Goal: Information Seeking & Learning: Learn about a topic

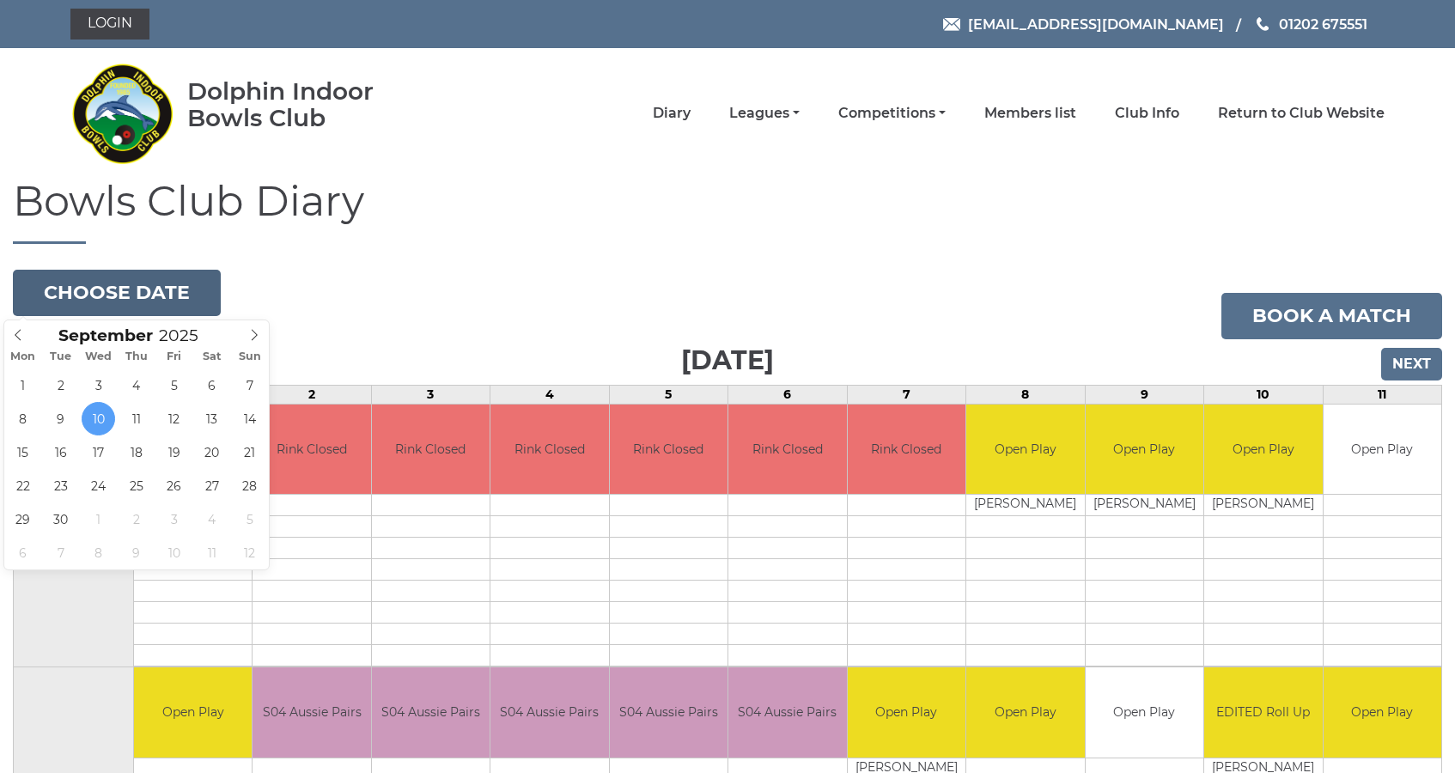
click at [119, 285] on button "Choose date" at bounding box center [117, 293] width 208 height 46
type input "2025-09-15"
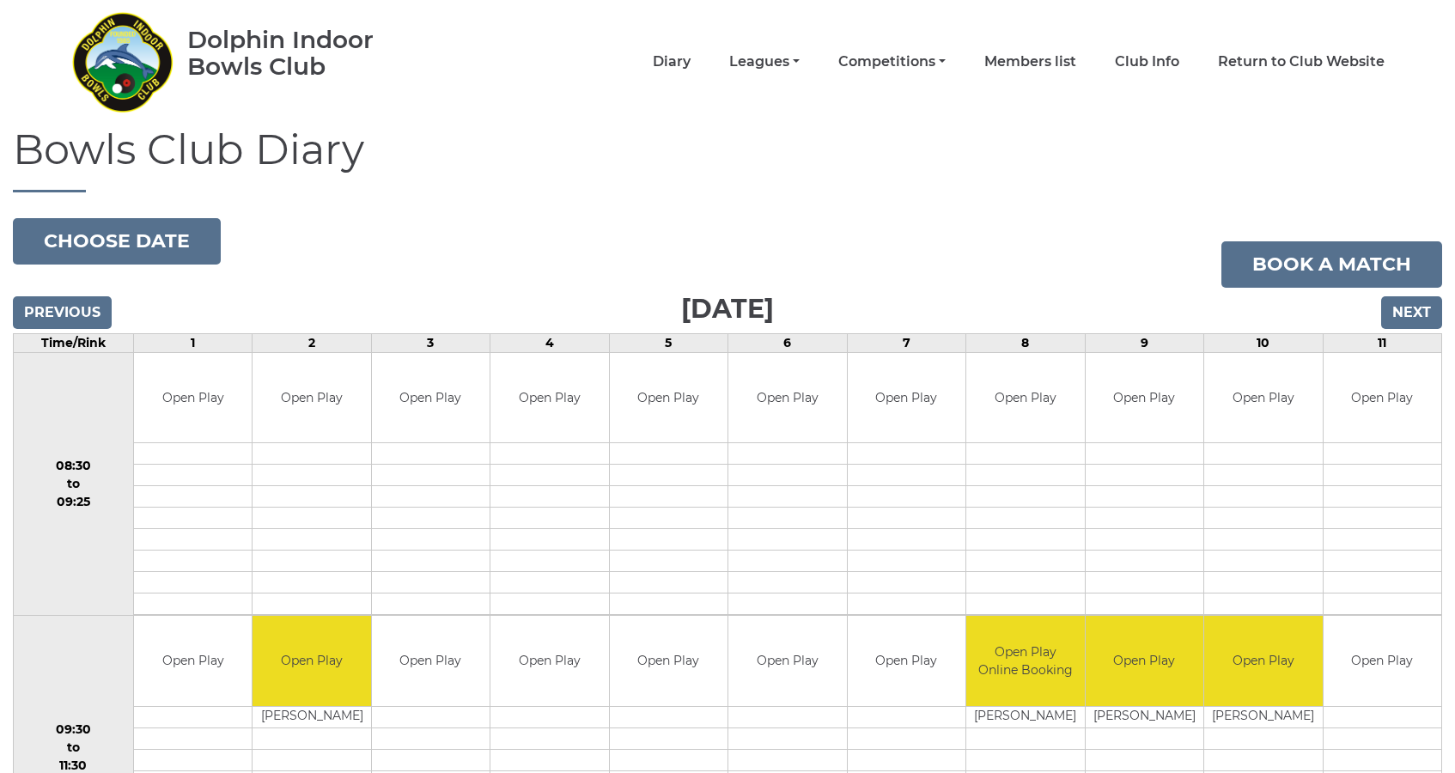
scroll to position [22, 0]
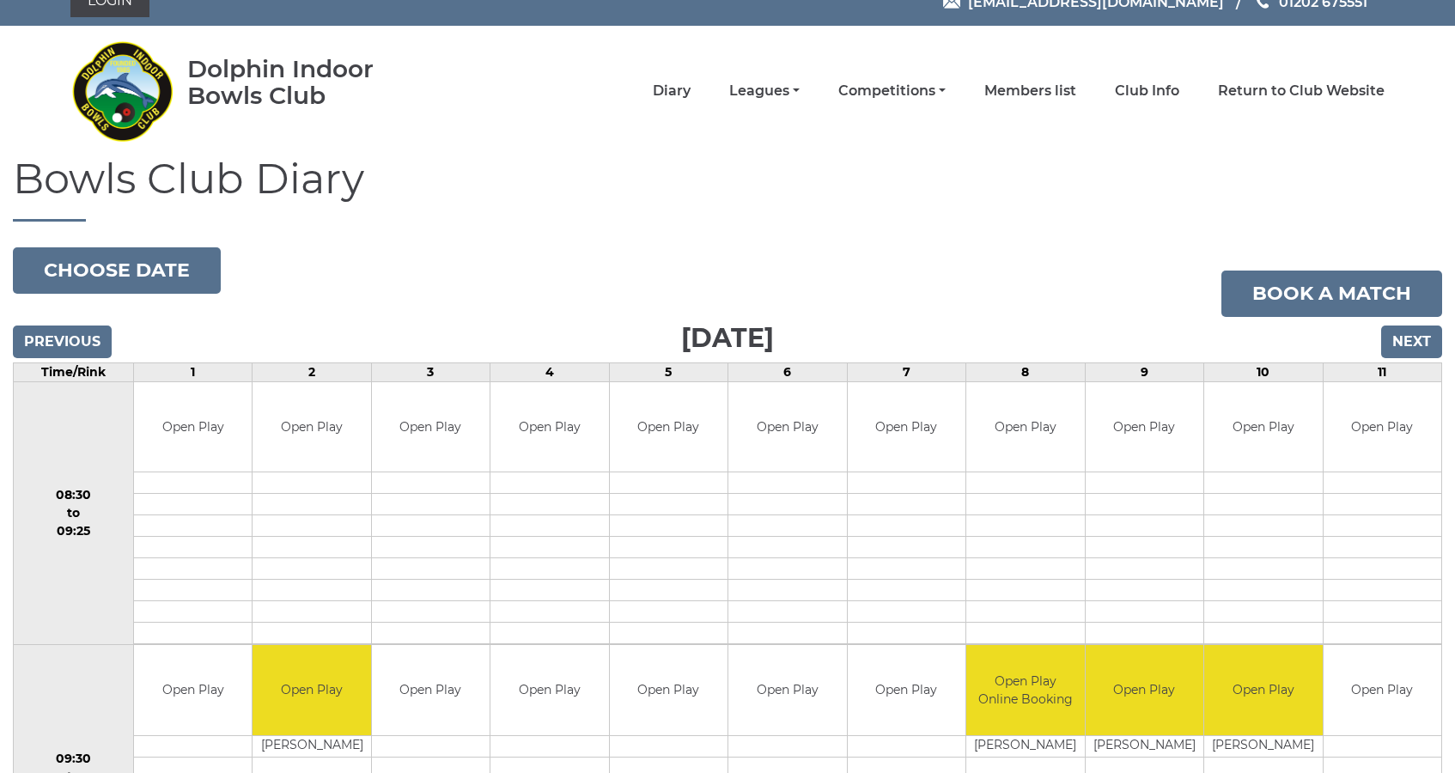
click at [1404, 338] on input "Next" at bounding box center [1411, 342] width 61 height 33
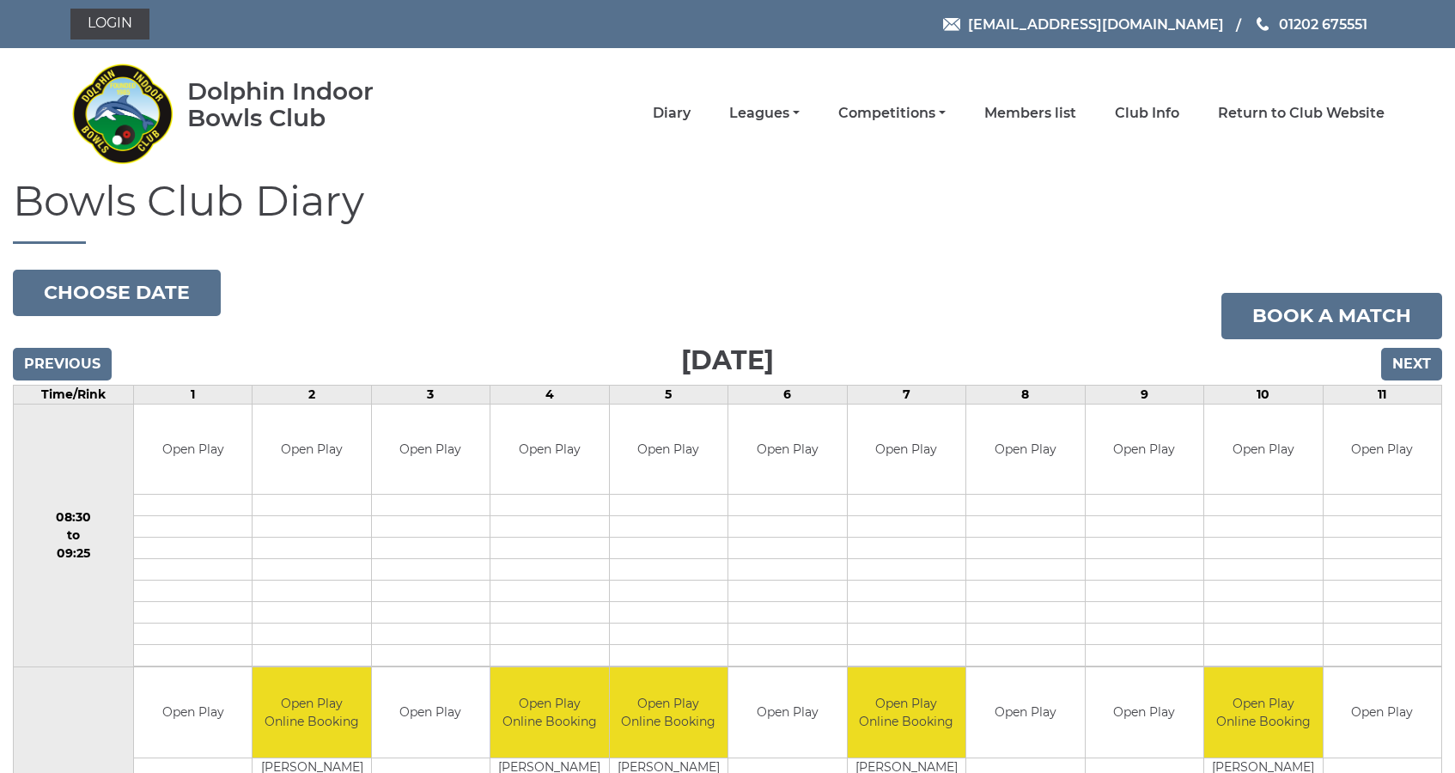
click at [1411, 359] on input "Next" at bounding box center [1411, 364] width 61 height 33
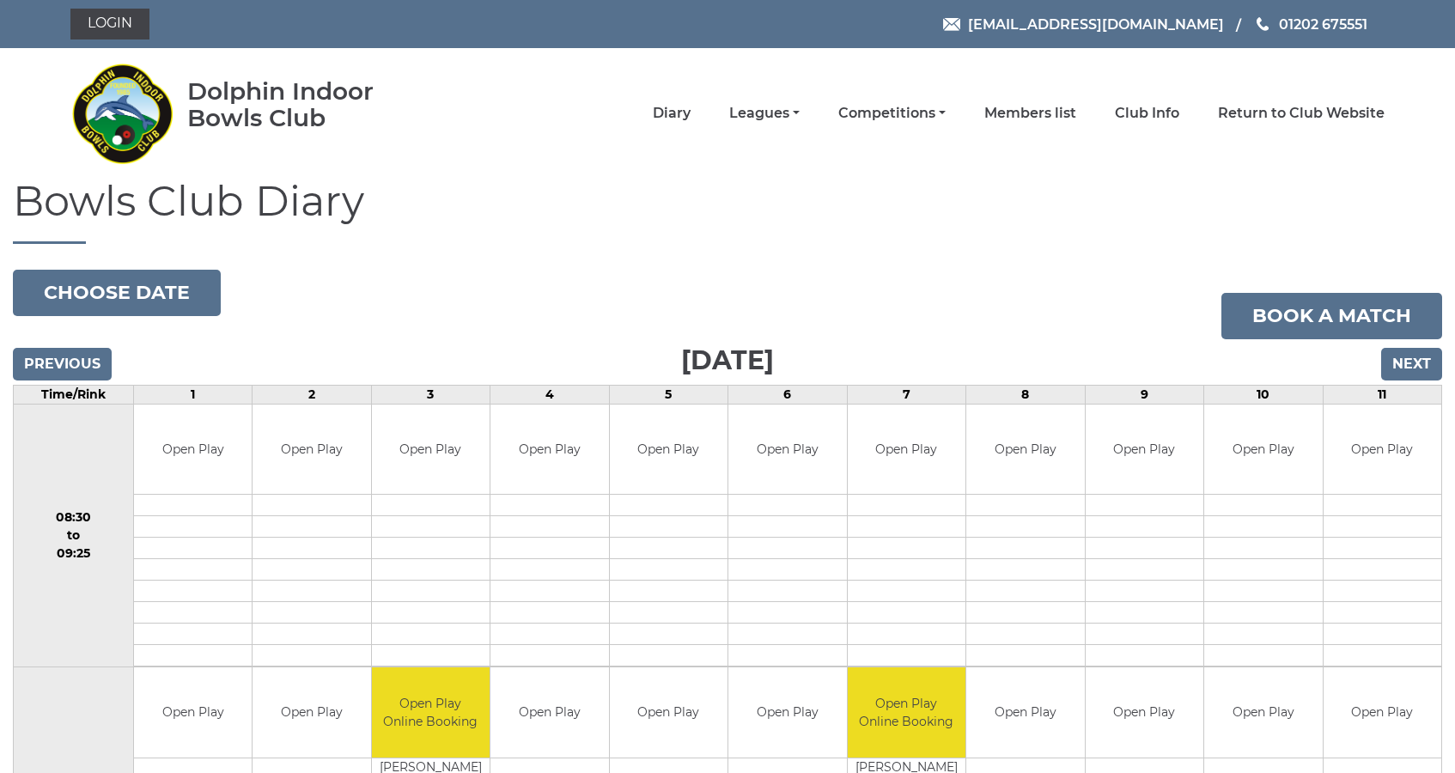
click at [1411, 359] on input "Next" at bounding box center [1411, 364] width 61 height 33
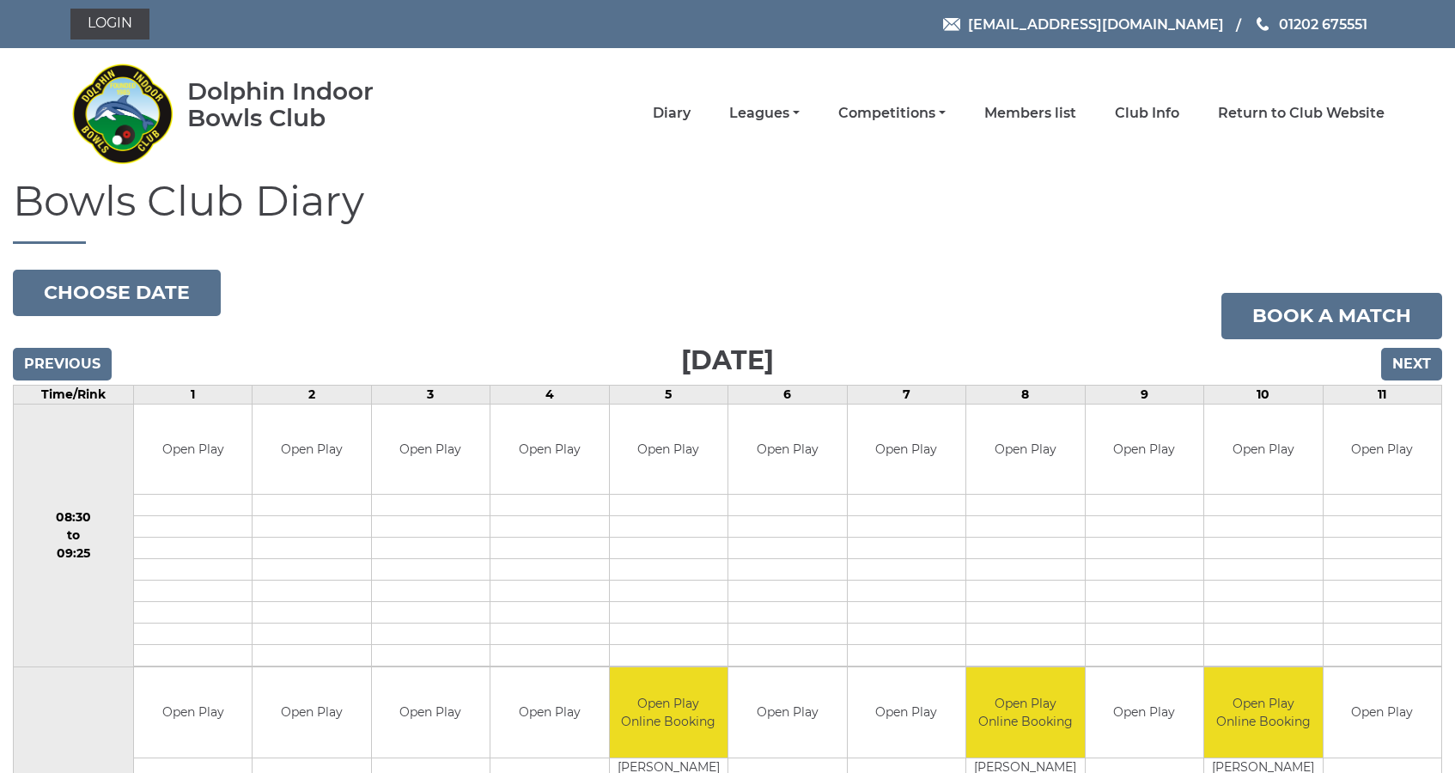
click at [1411, 359] on input "Next" at bounding box center [1411, 364] width 61 height 33
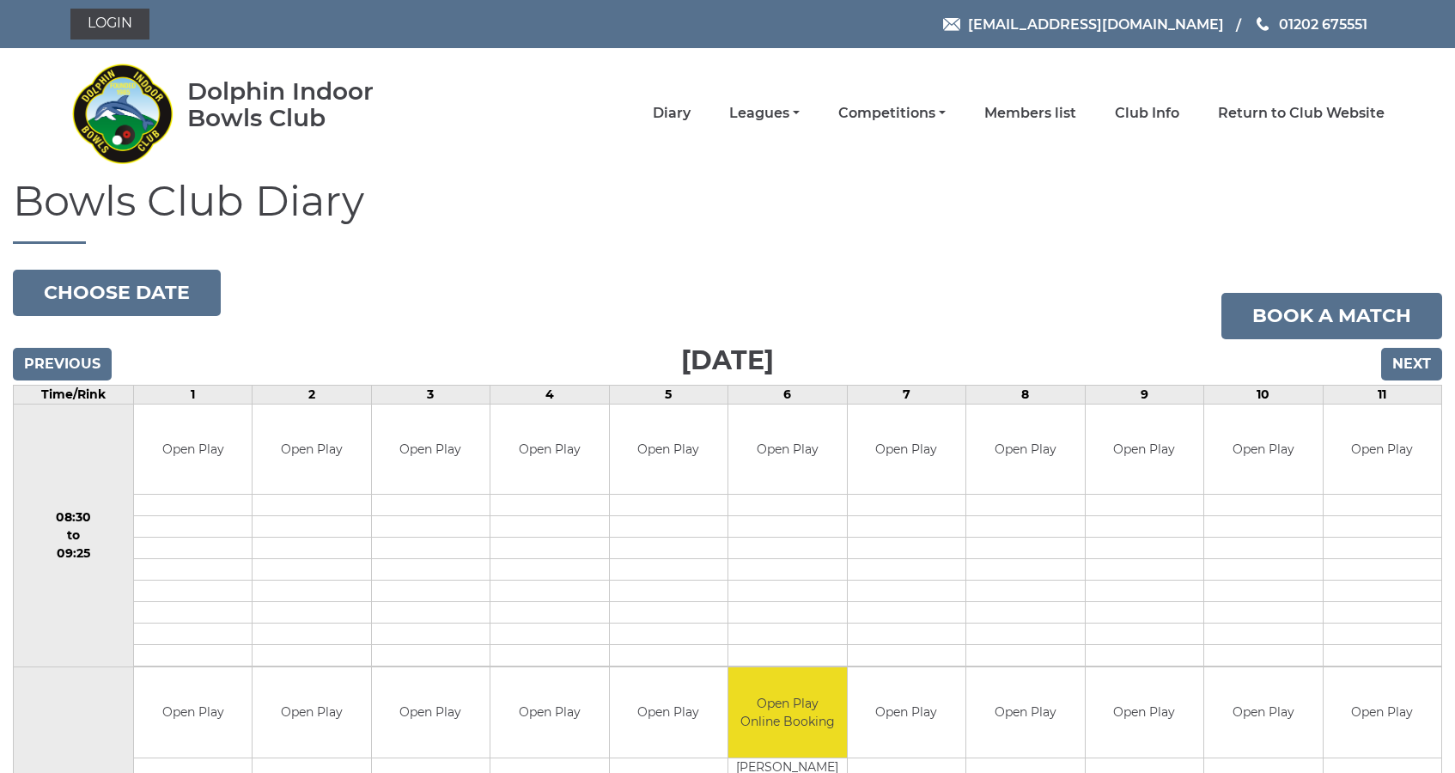
click at [1411, 359] on input "Next" at bounding box center [1411, 364] width 61 height 33
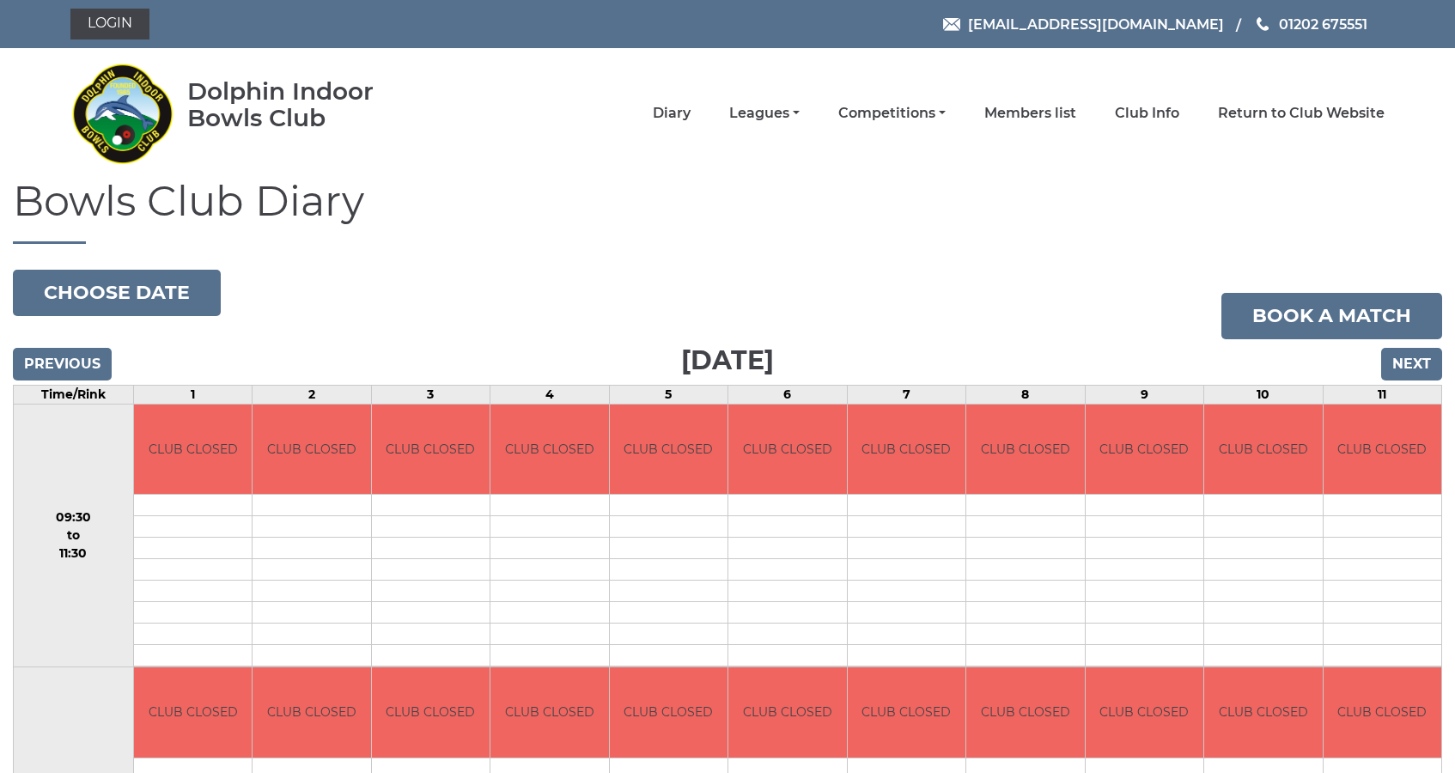
click at [1411, 359] on input "Next" at bounding box center [1411, 364] width 61 height 33
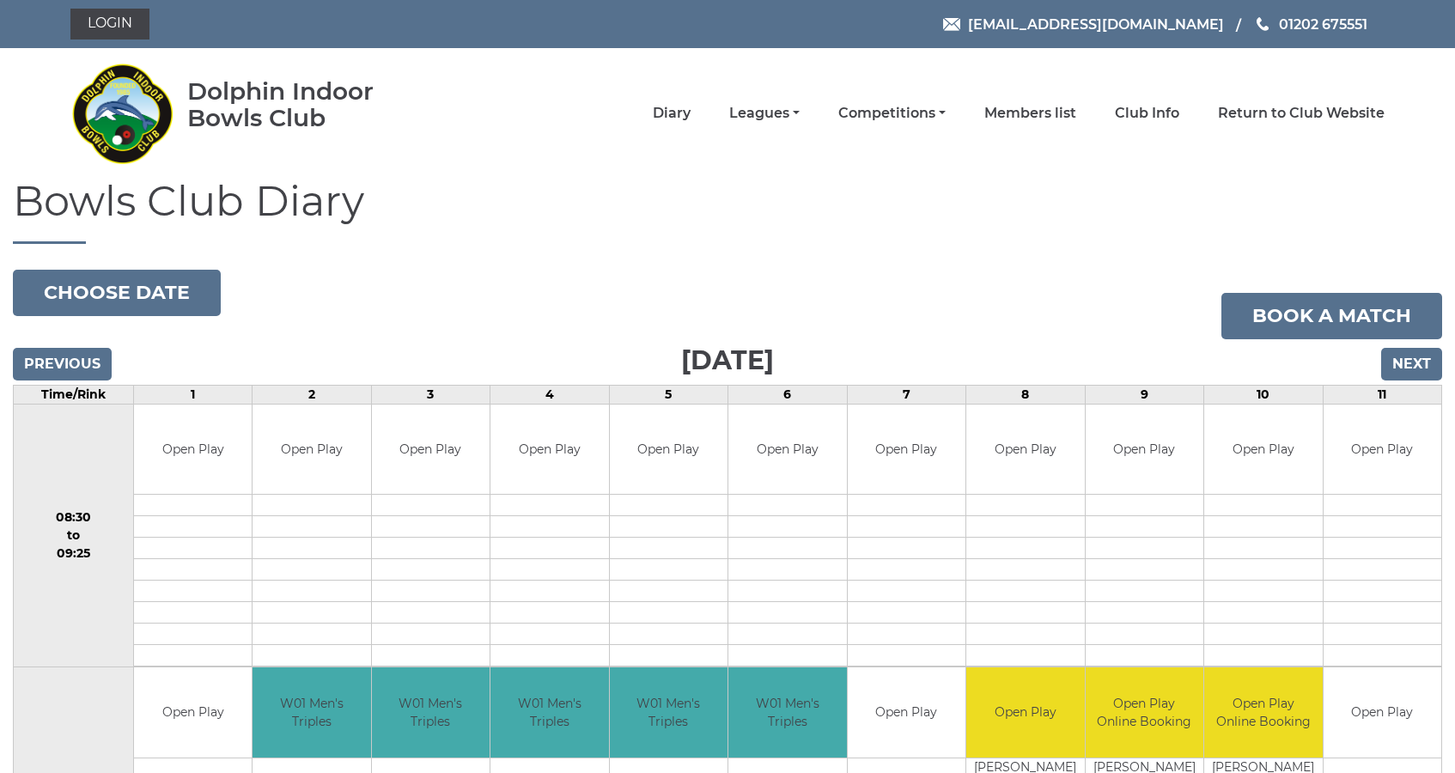
click at [1410, 359] on input "Next" at bounding box center [1411, 364] width 61 height 33
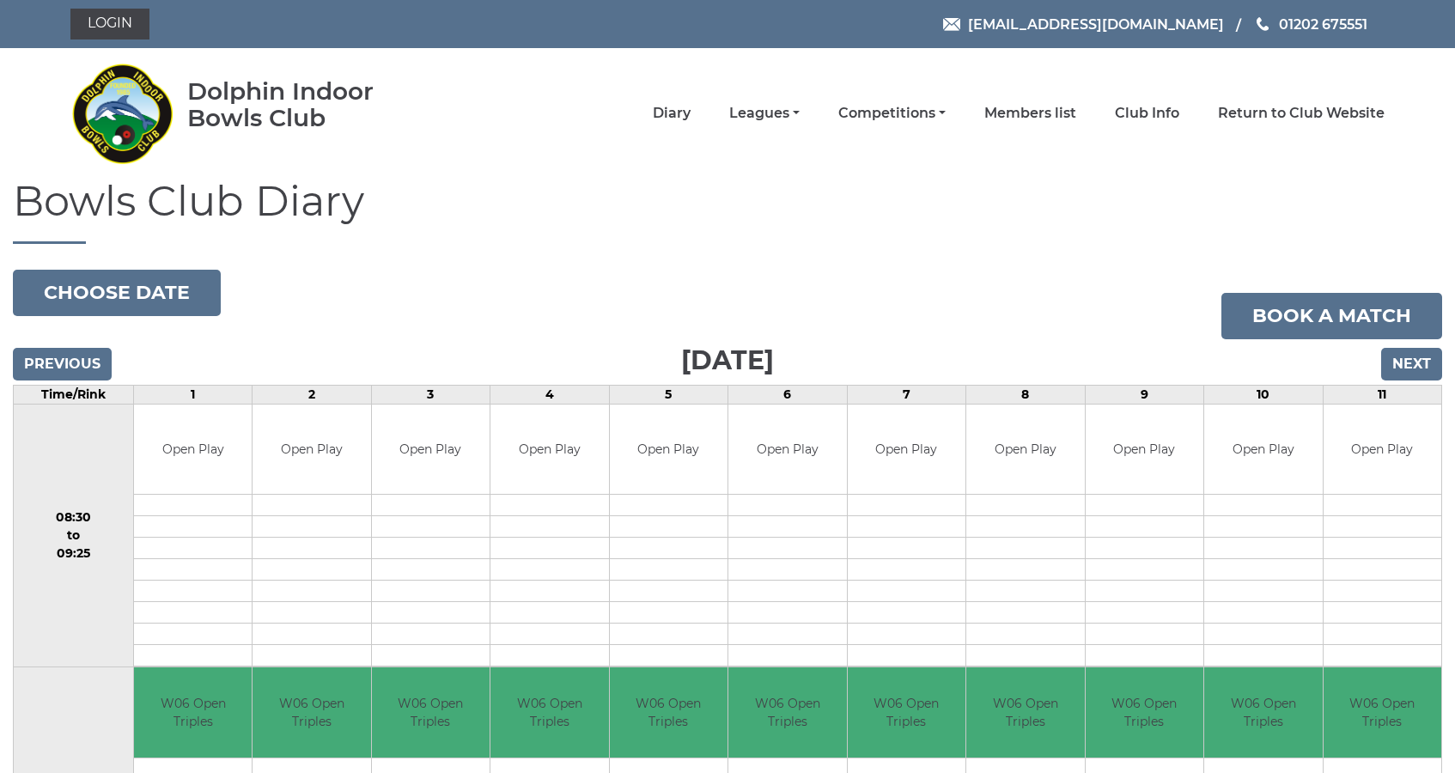
click at [1410, 359] on input "Next" at bounding box center [1411, 364] width 61 height 33
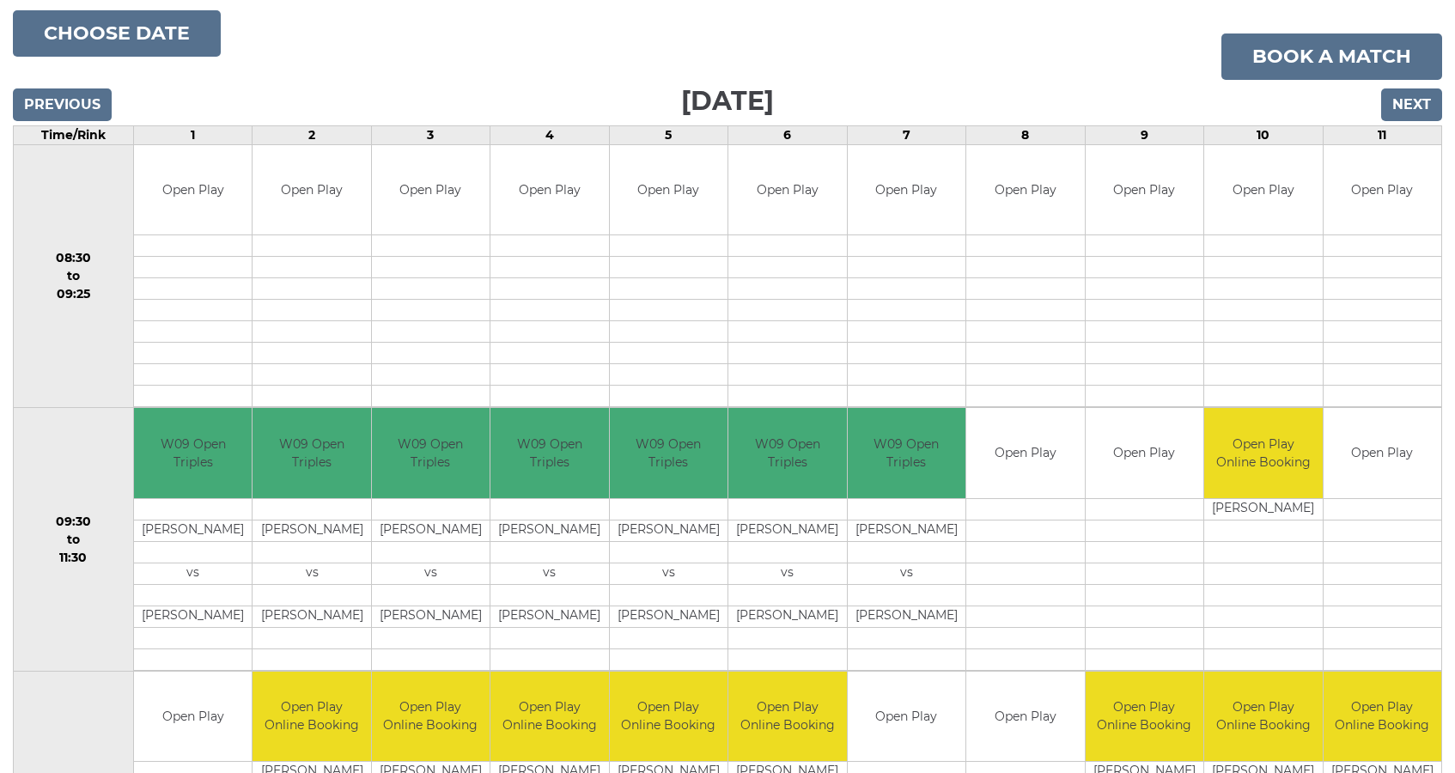
scroll to position [270, 0]
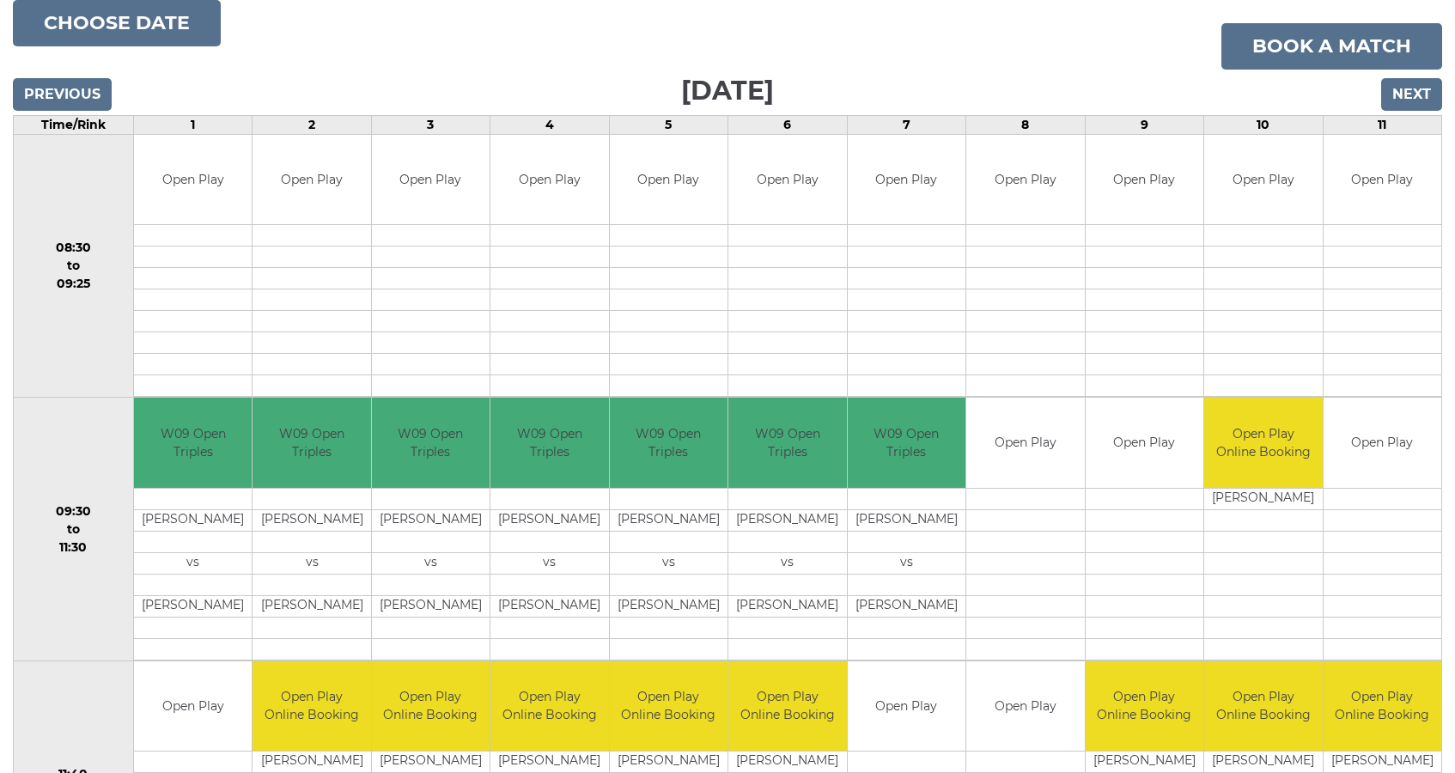
click at [1413, 91] on input "Next" at bounding box center [1411, 94] width 61 height 33
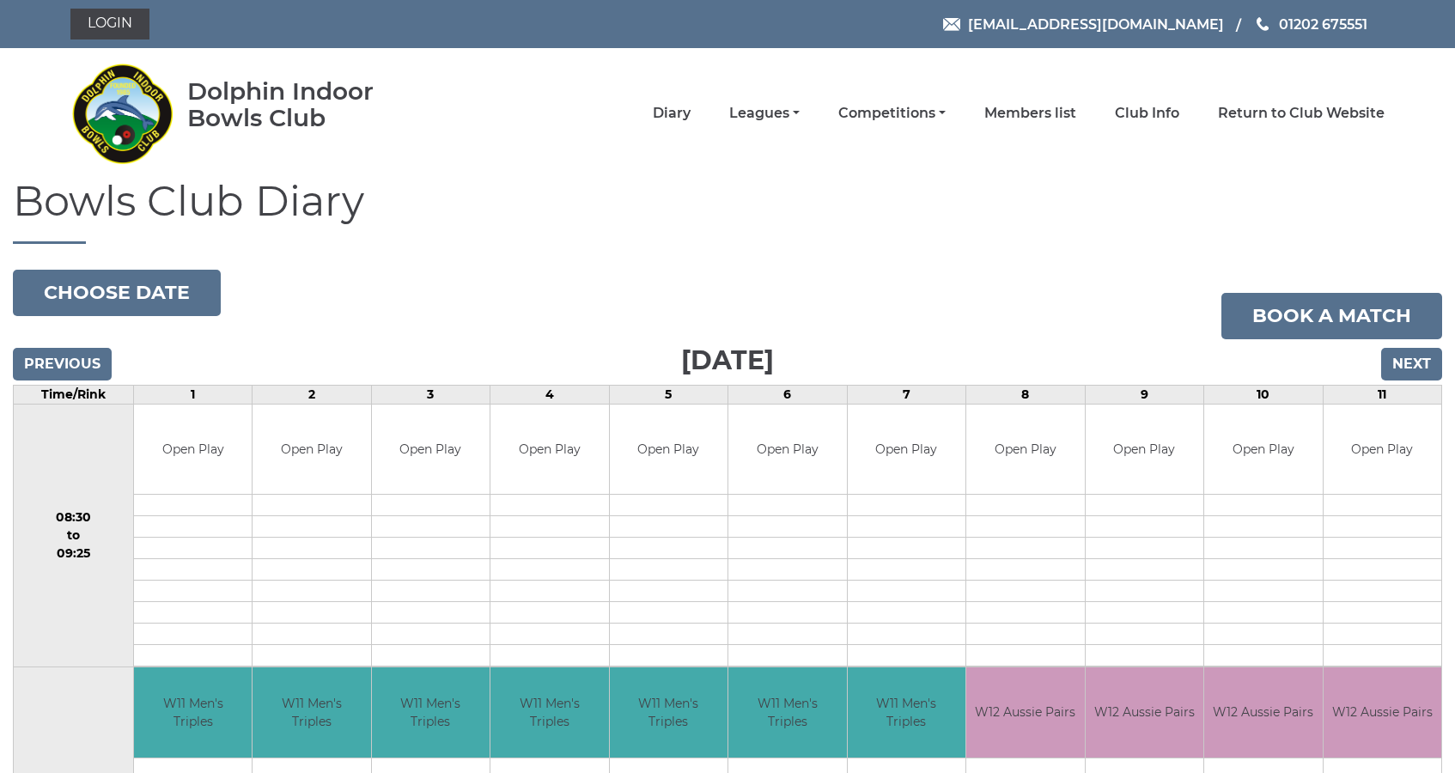
click at [1410, 360] on input "Next" at bounding box center [1411, 364] width 61 height 33
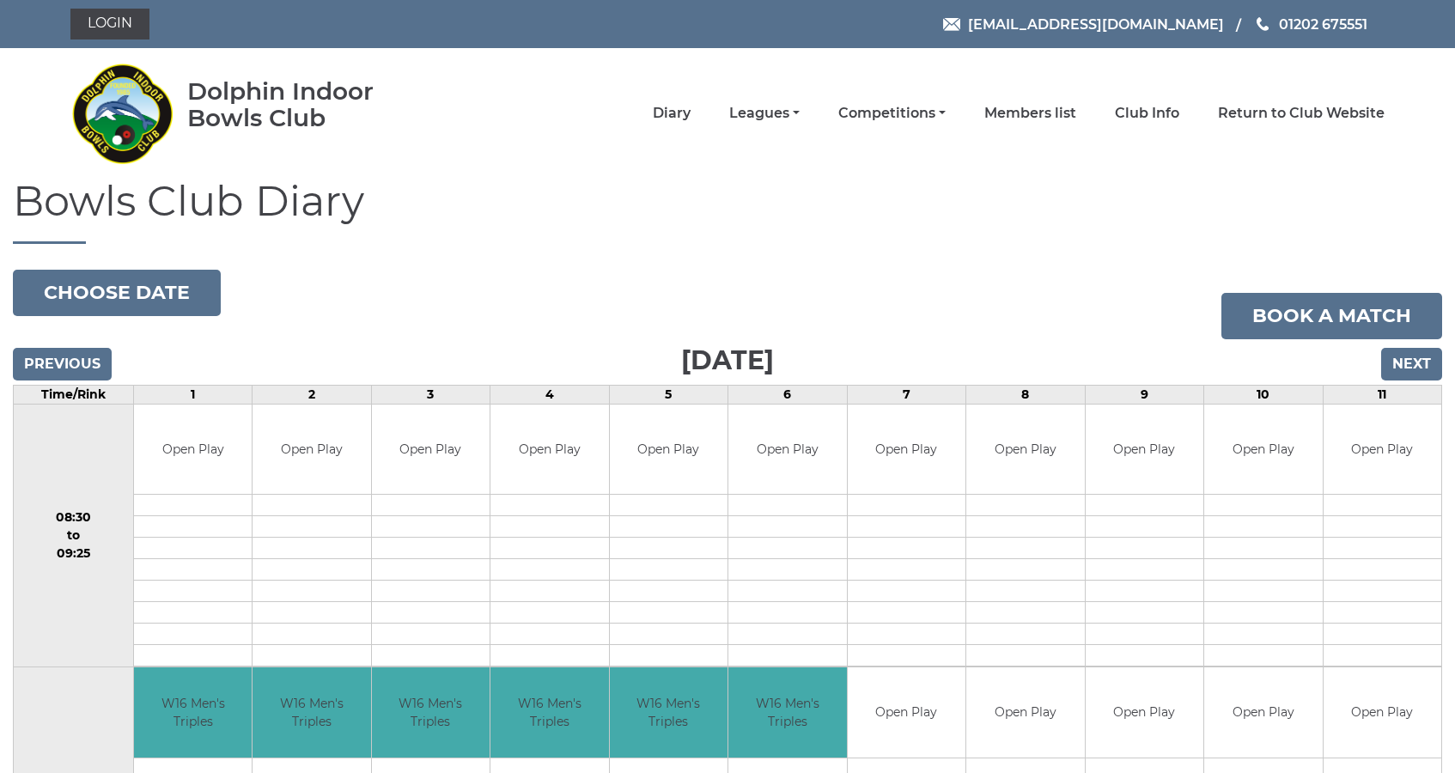
click at [1410, 360] on input "Next" at bounding box center [1411, 364] width 61 height 33
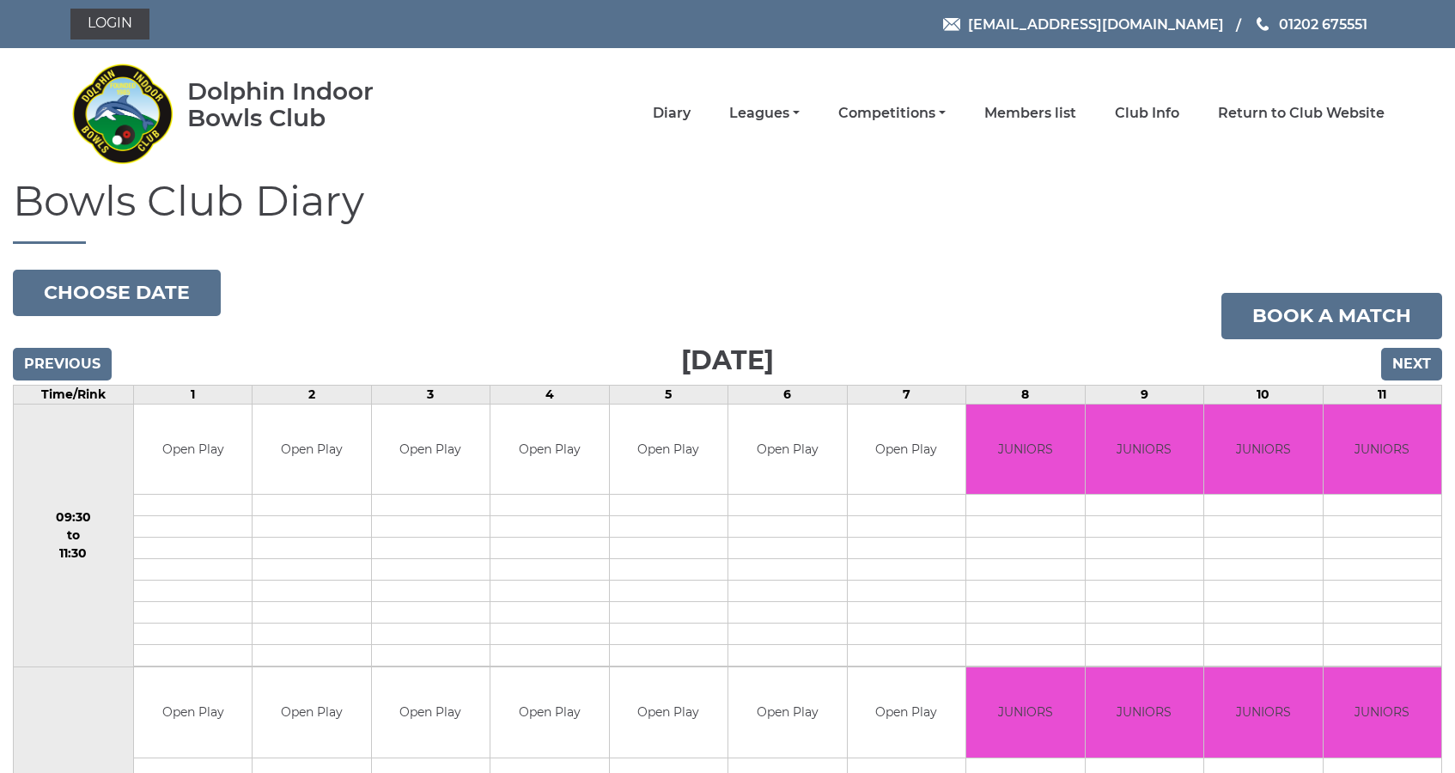
click at [1410, 360] on input "Next" at bounding box center [1411, 364] width 61 height 33
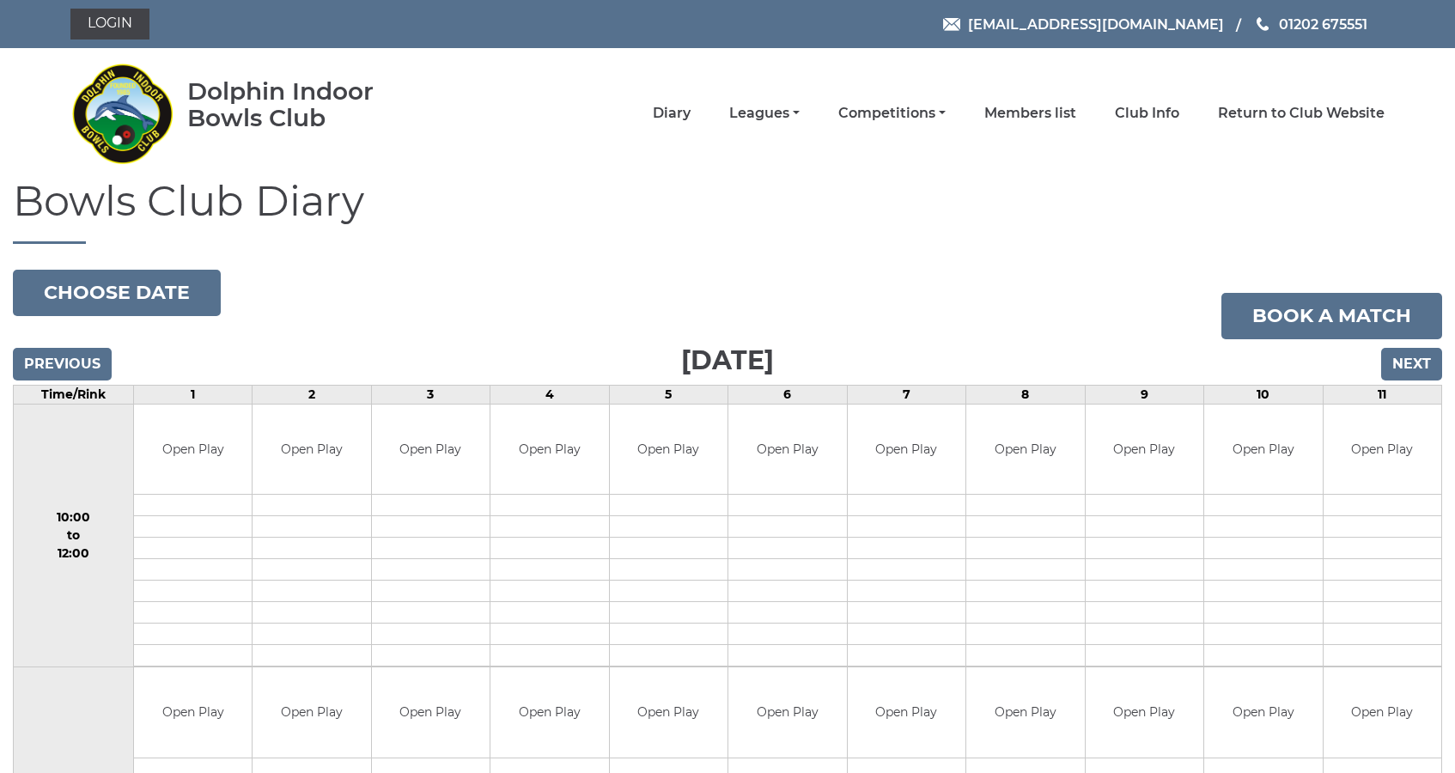
click at [1410, 360] on input "Next" at bounding box center [1411, 364] width 61 height 33
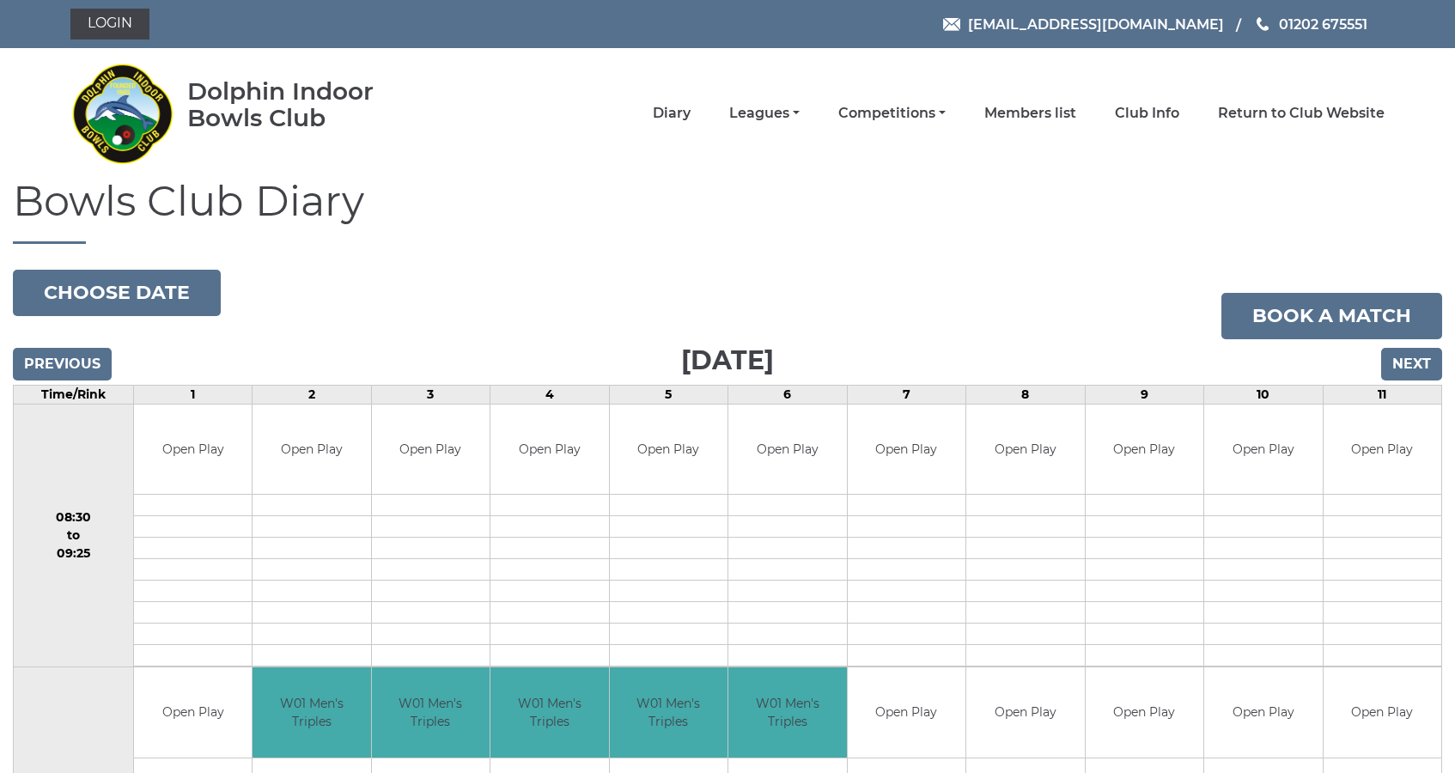
click at [1410, 360] on input "Next" at bounding box center [1411, 364] width 61 height 33
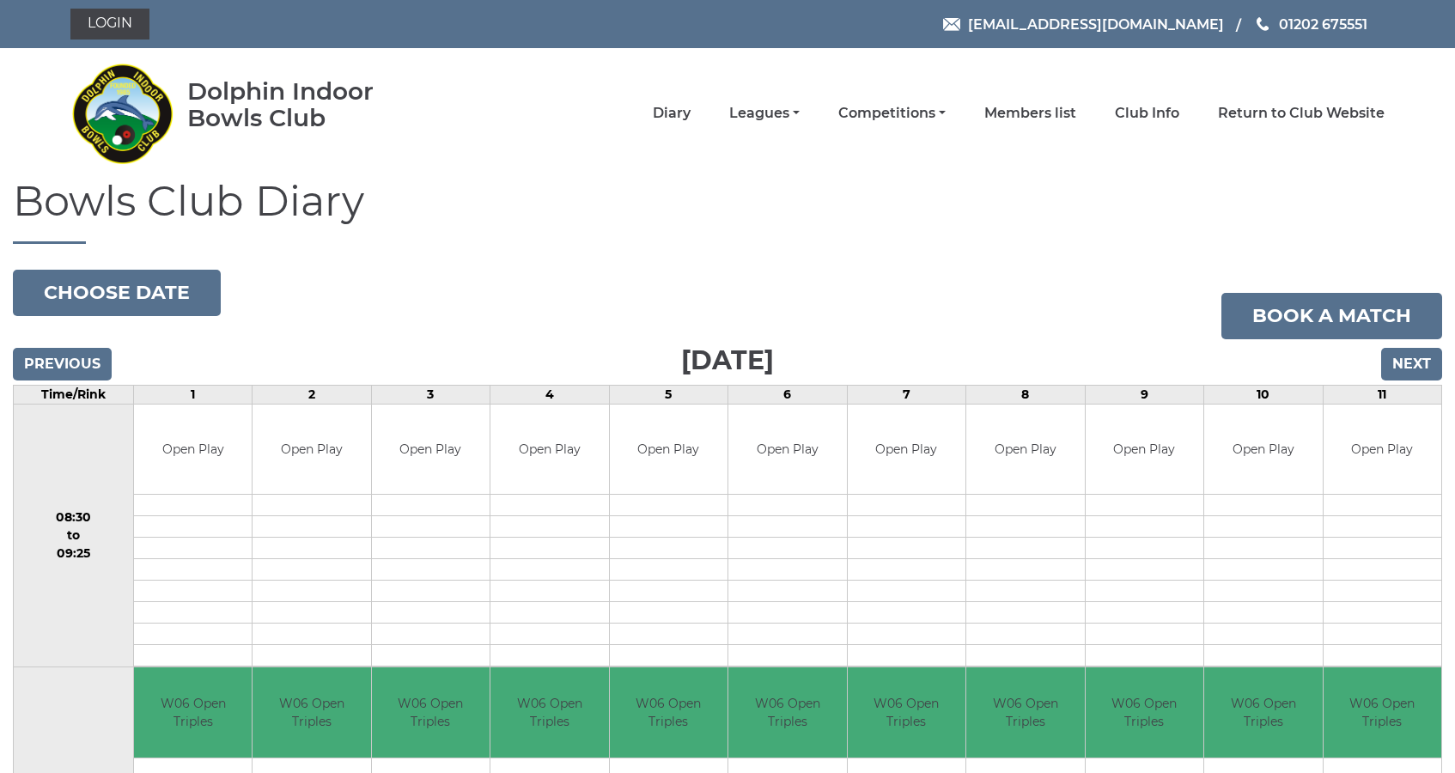
click at [1413, 360] on input "Next" at bounding box center [1411, 364] width 61 height 33
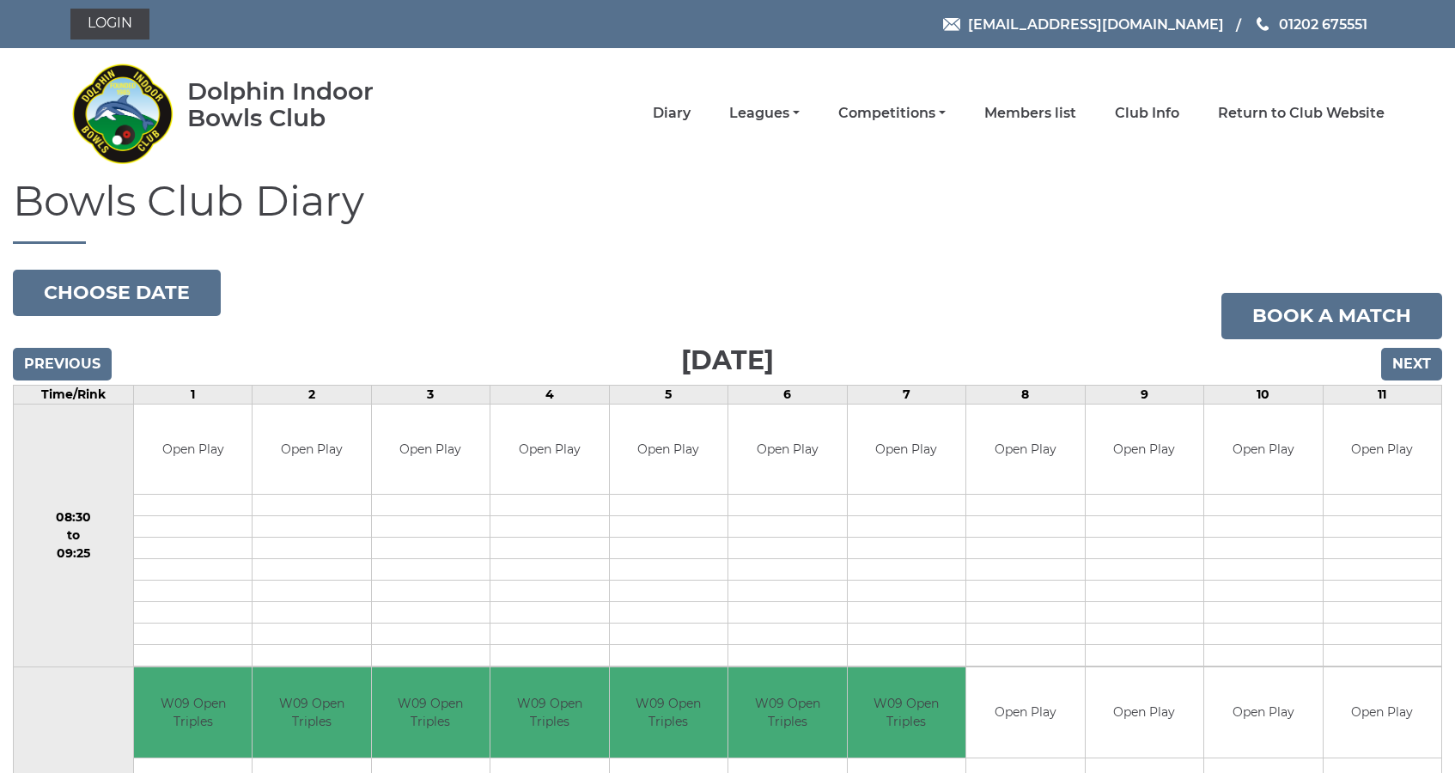
click at [1399, 350] on input "Next" at bounding box center [1411, 364] width 61 height 33
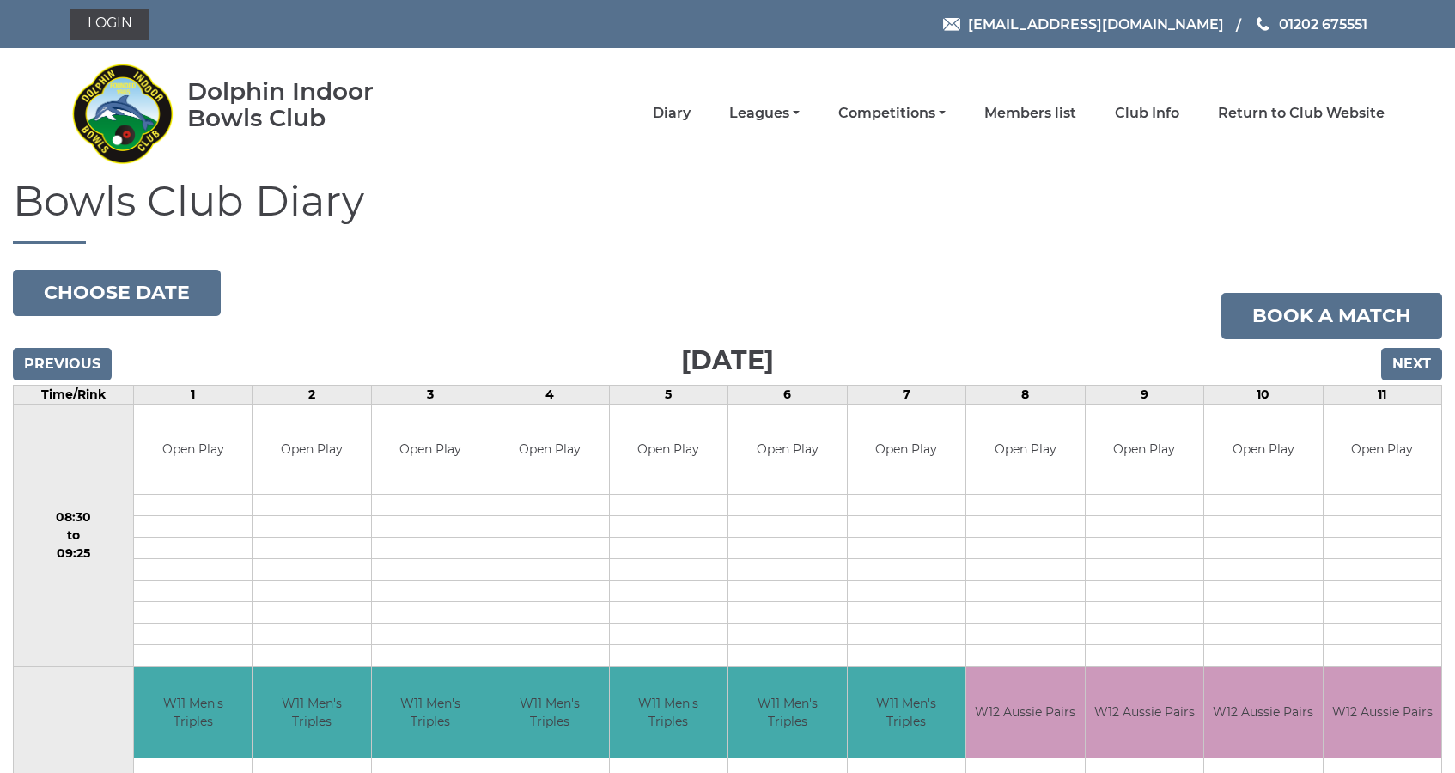
click at [1401, 360] on input "Next" at bounding box center [1411, 364] width 61 height 33
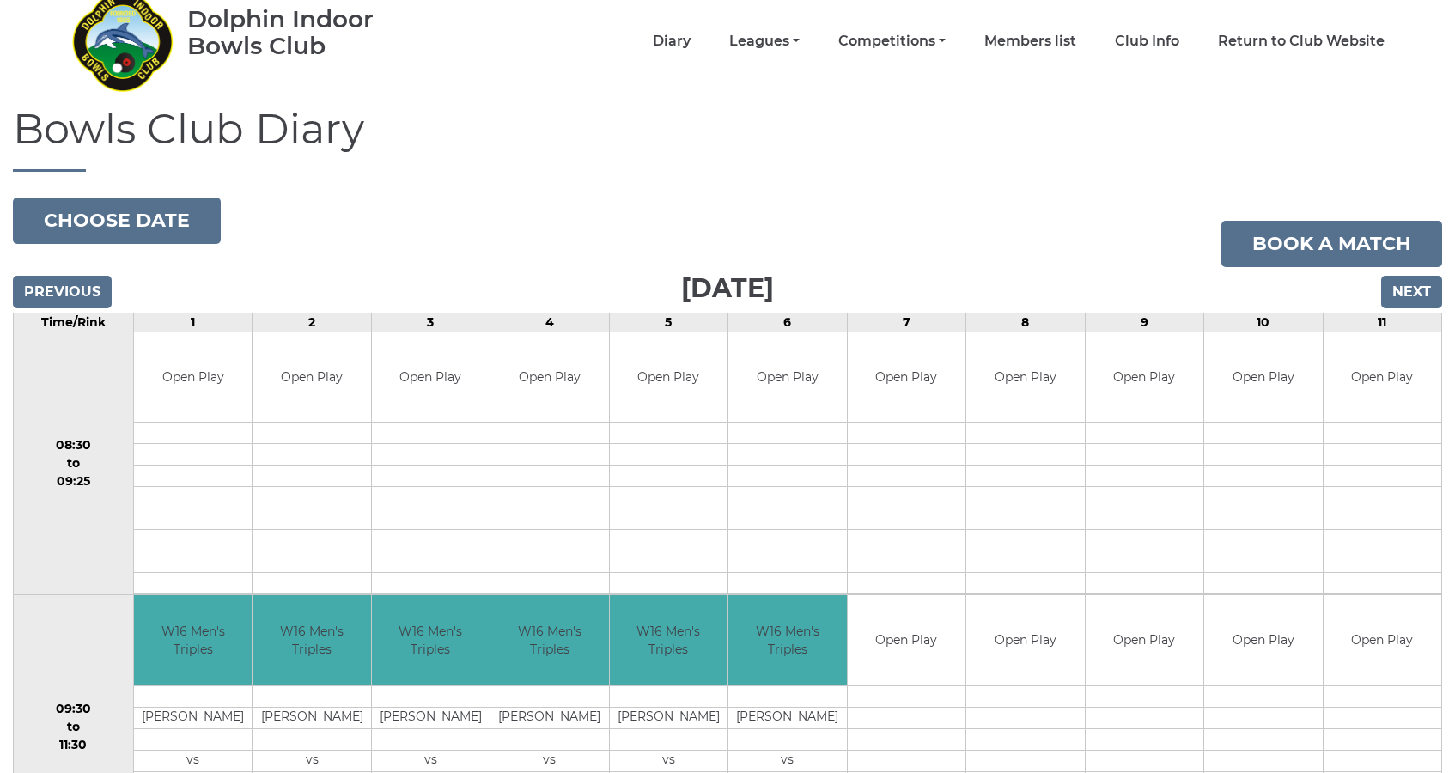
scroll to position [81, 0]
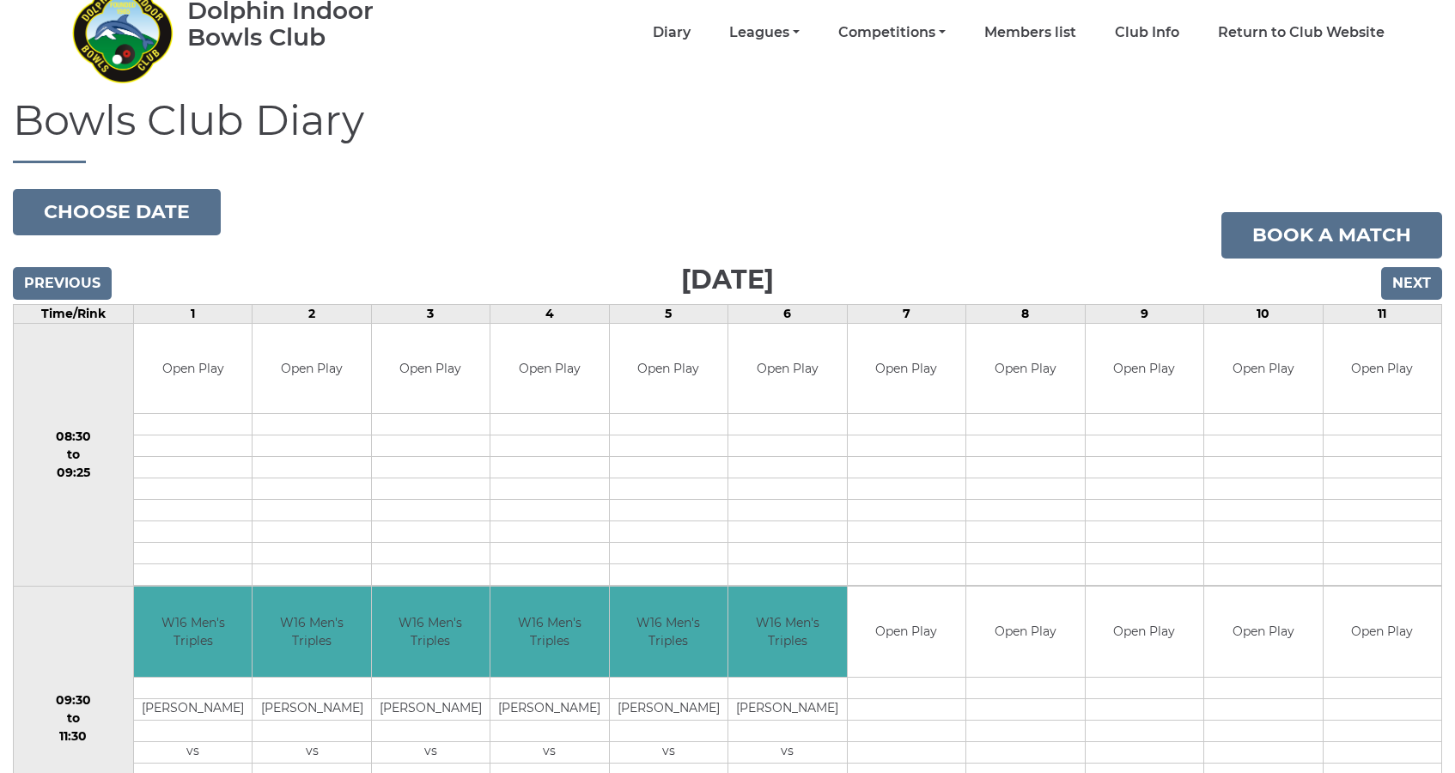
click at [1408, 273] on input "Next" at bounding box center [1411, 283] width 61 height 33
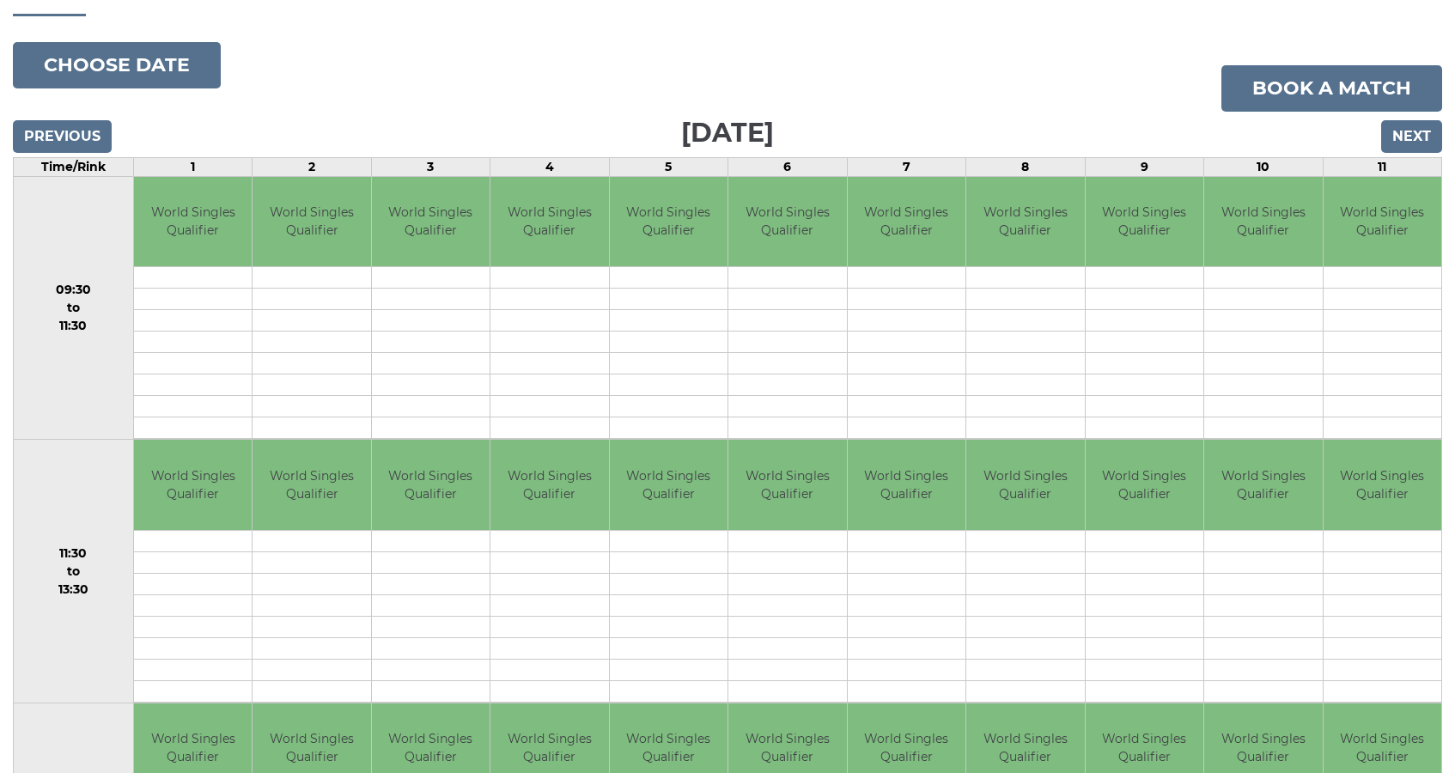
scroll to position [195, 0]
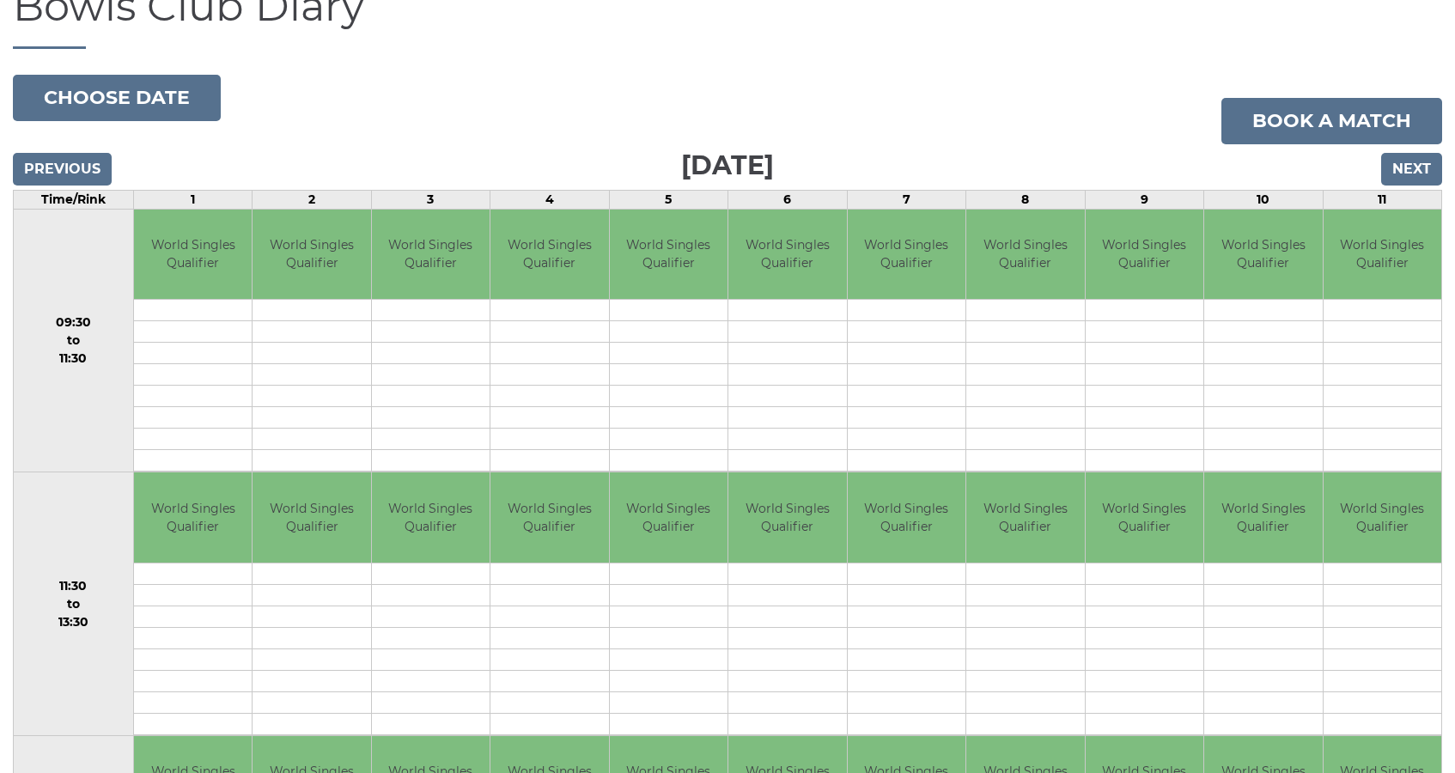
click at [1412, 164] on input "Next" at bounding box center [1411, 169] width 61 height 33
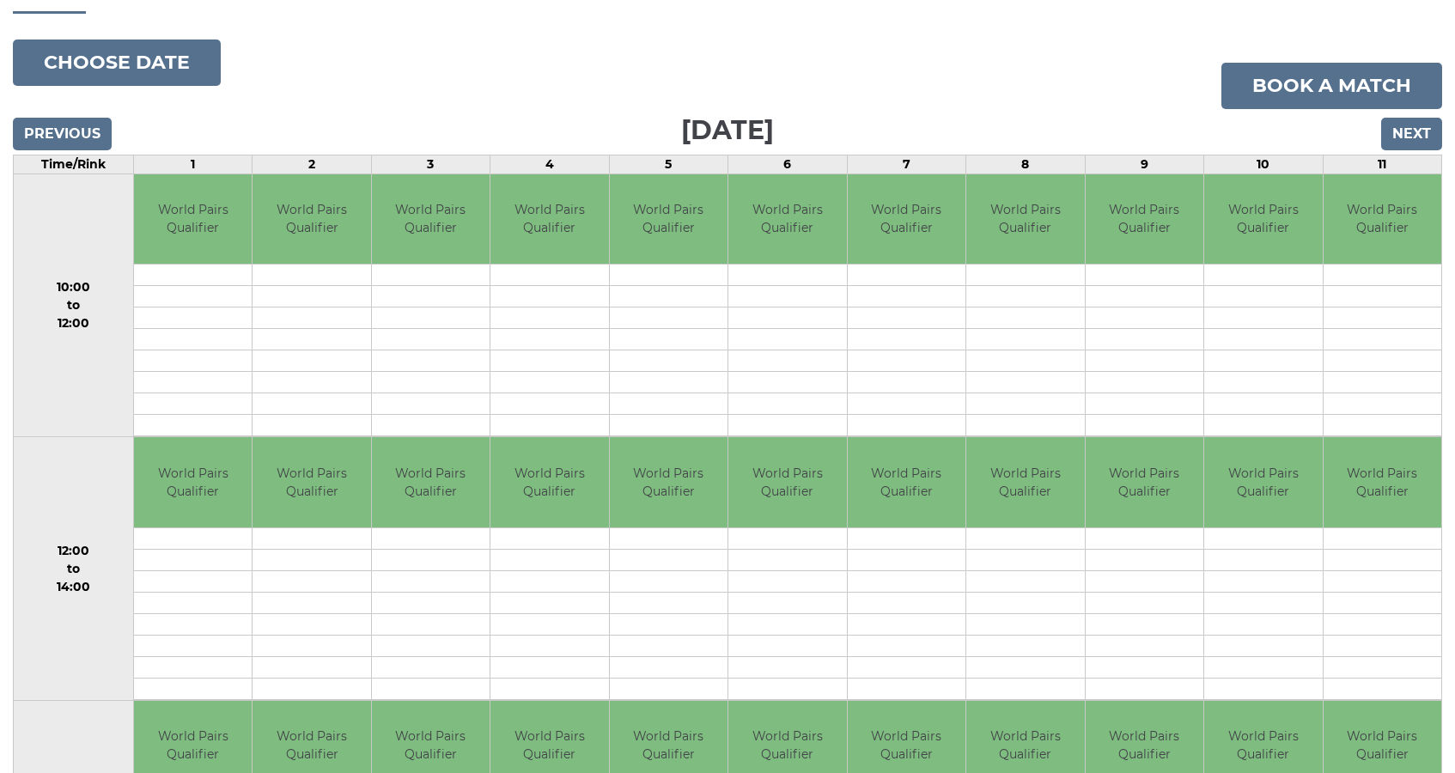
scroll to position [234, 0]
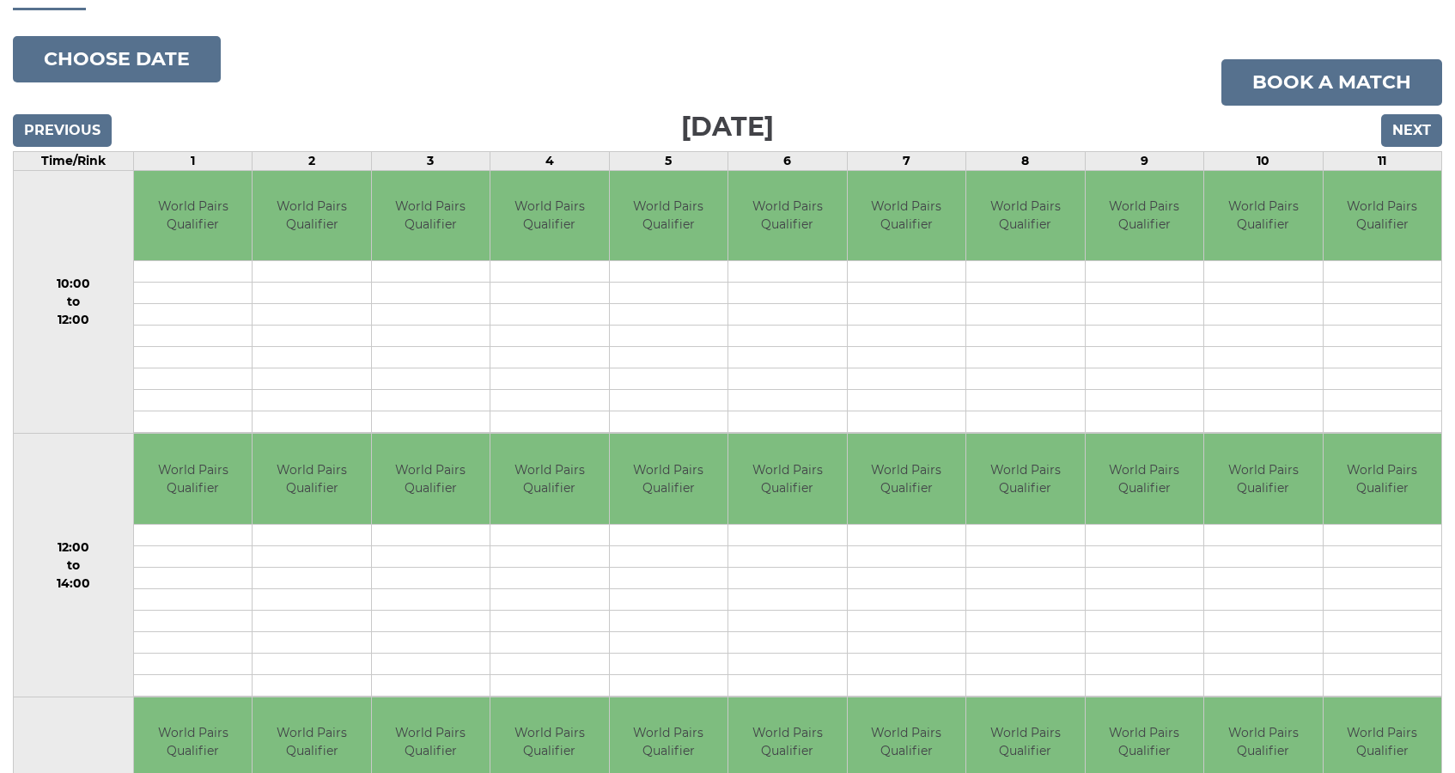
click at [1411, 129] on input "Next" at bounding box center [1411, 130] width 61 height 33
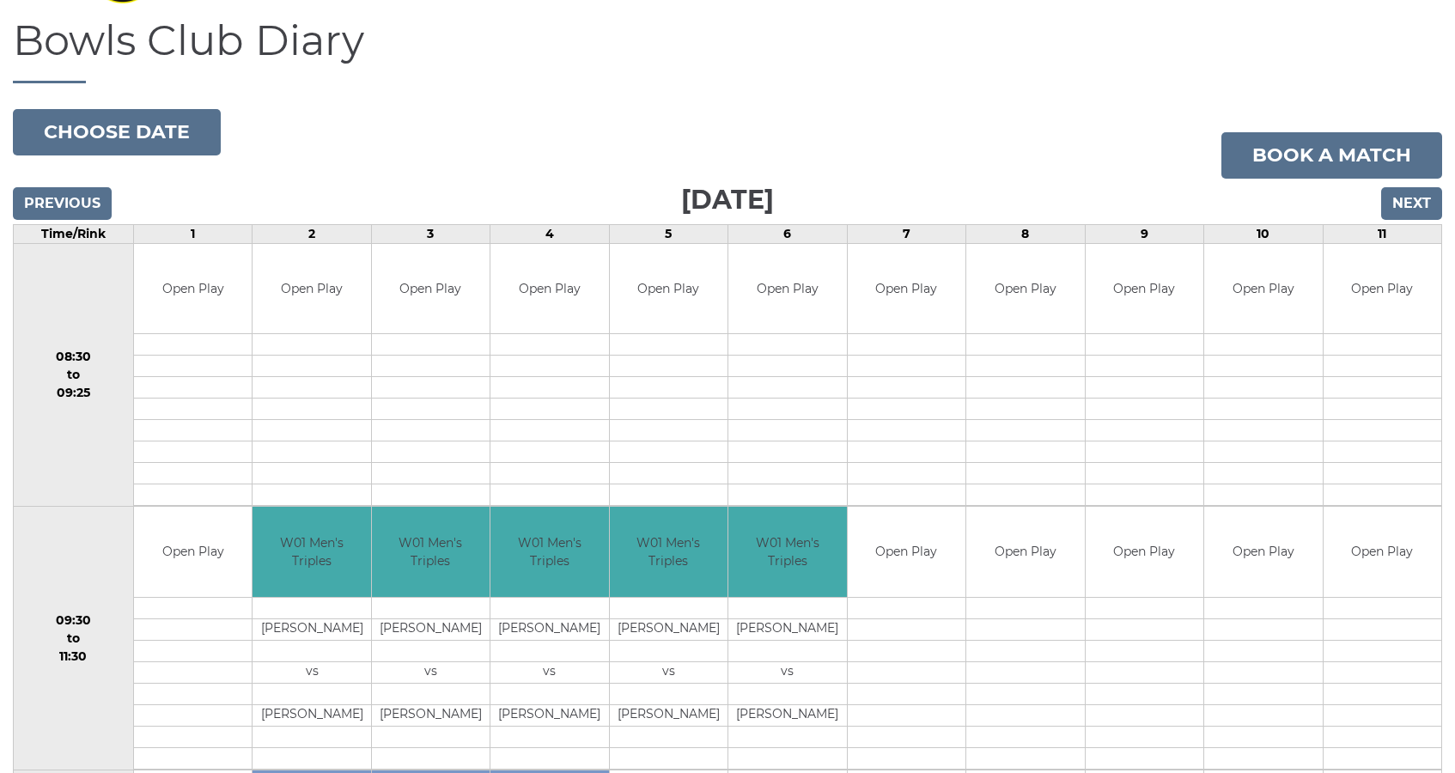
scroll to position [169, 0]
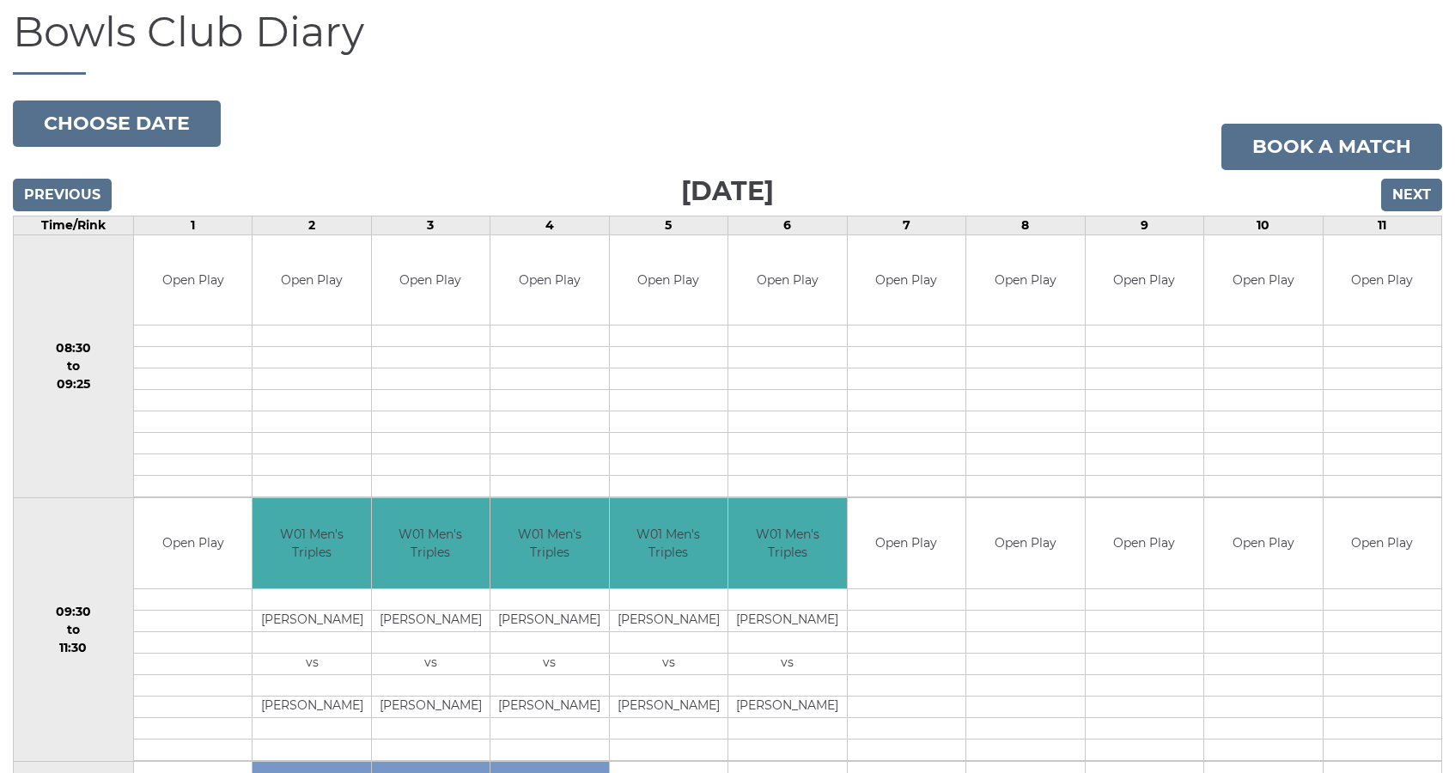
click at [1399, 192] on input "Next" at bounding box center [1411, 195] width 61 height 33
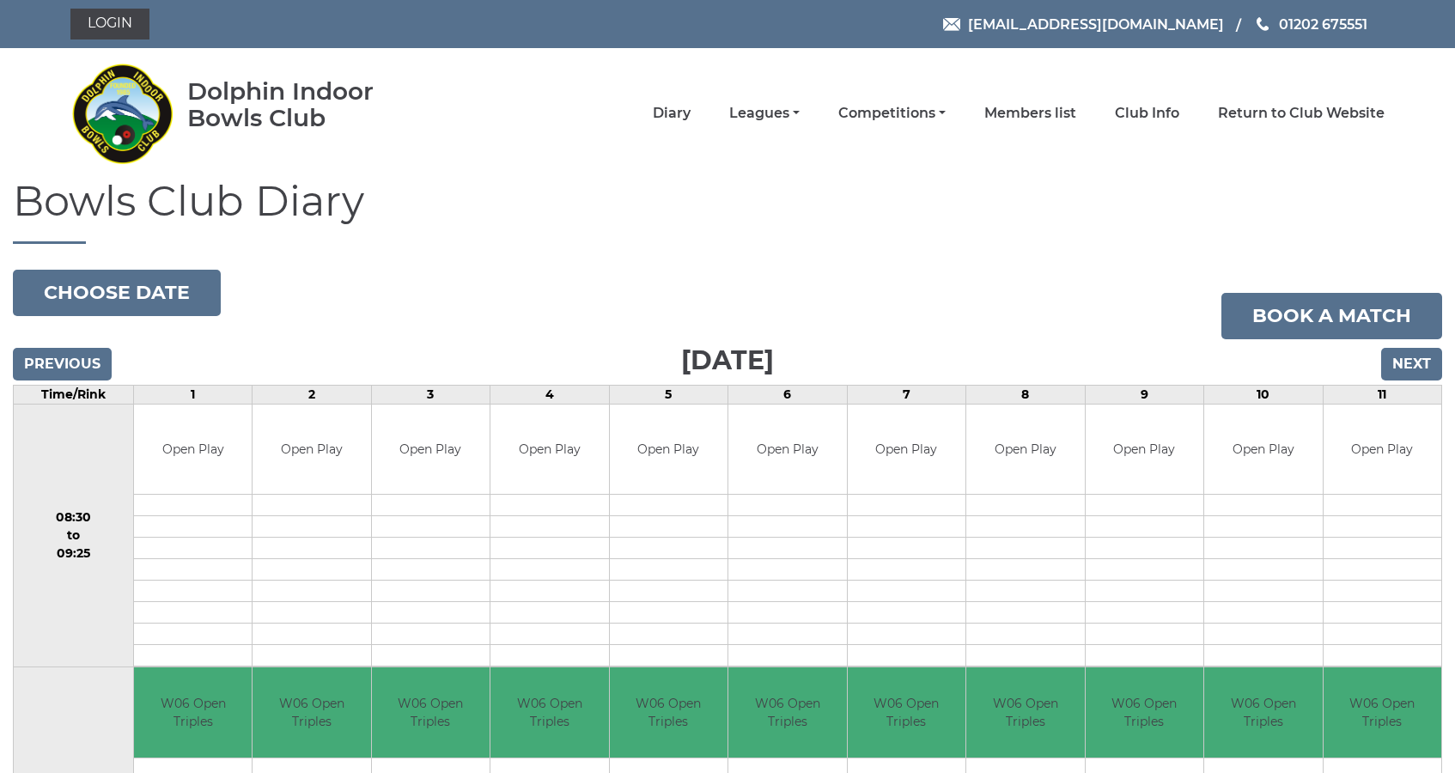
click at [1413, 363] on input "Next" at bounding box center [1411, 364] width 61 height 33
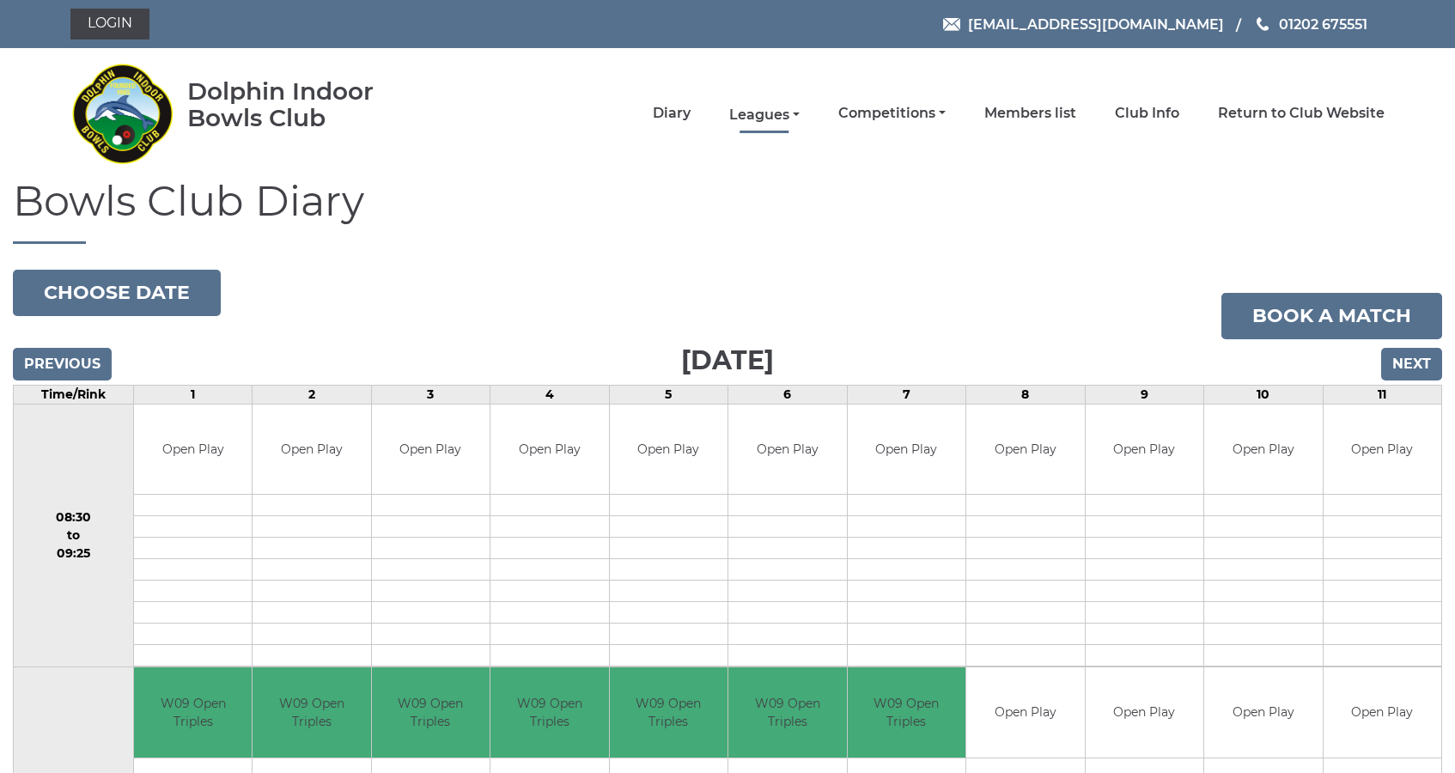
click at [800, 113] on link "Leagues" at bounding box center [764, 115] width 70 height 19
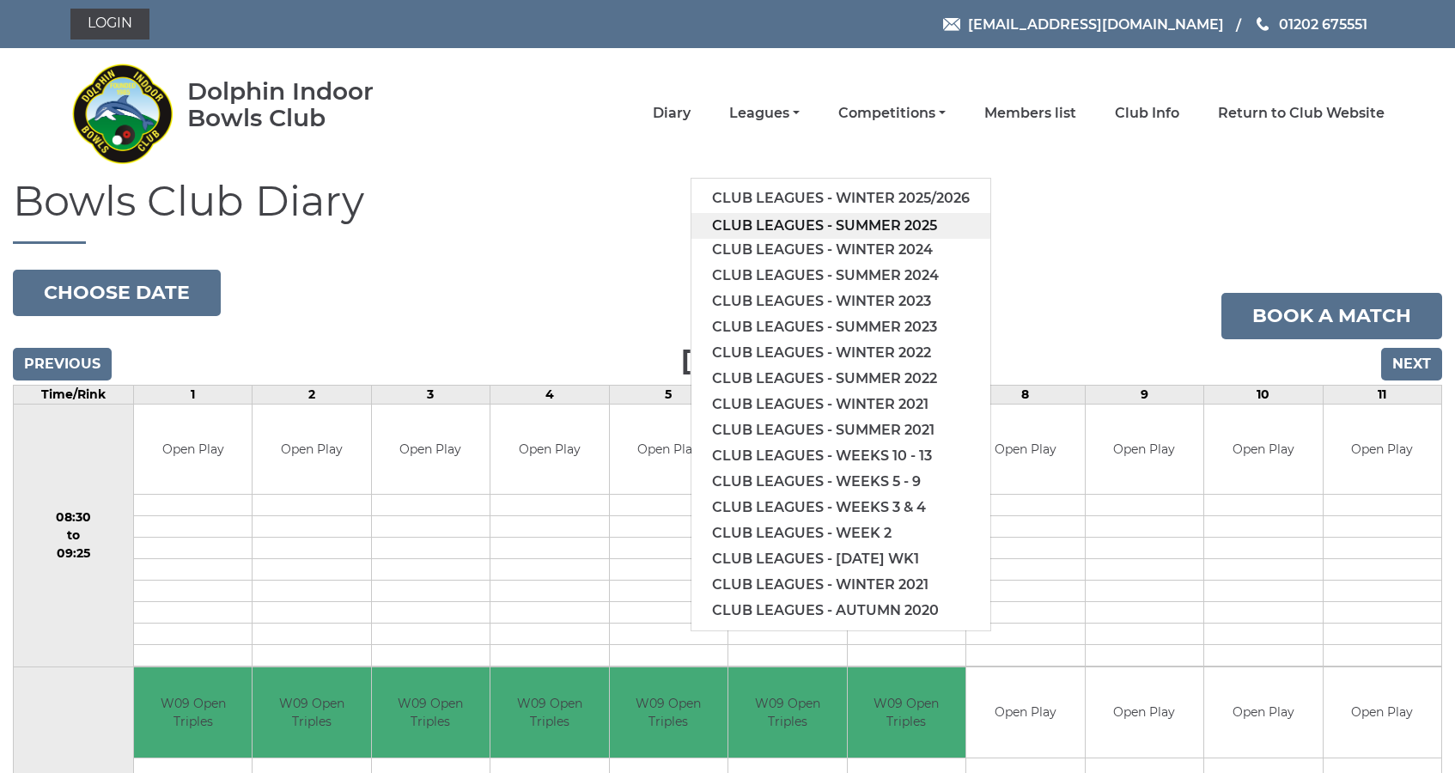
click at [828, 217] on link "Club leagues - Summer 2025" at bounding box center [841, 226] width 299 height 26
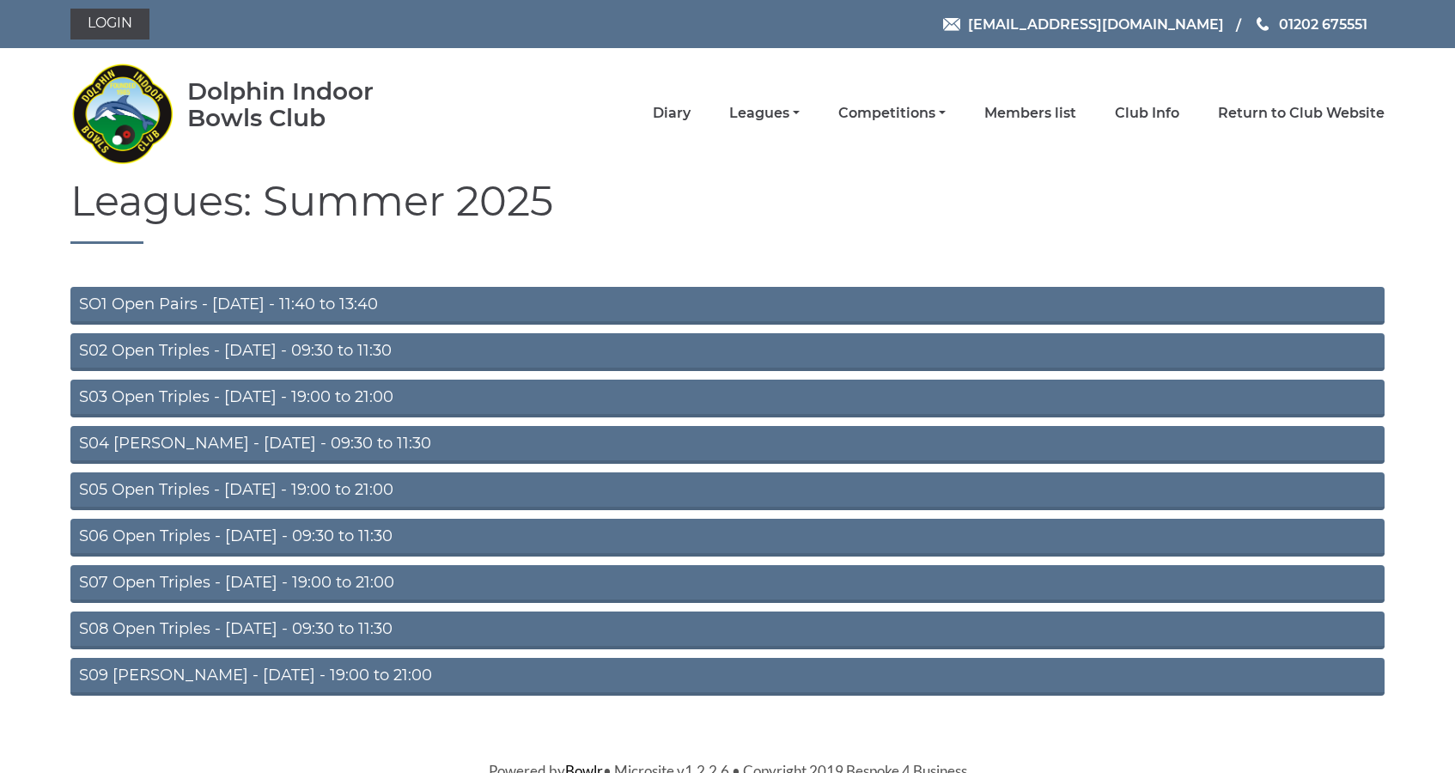
click at [276, 442] on link "S04 [PERSON_NAME] - [DATE] - 09:30 to 11:30" at bounding box center [727, 445] width 1314 height 38
